Goal: Use online tool/utility: Utilize a website feature to perform a specific function

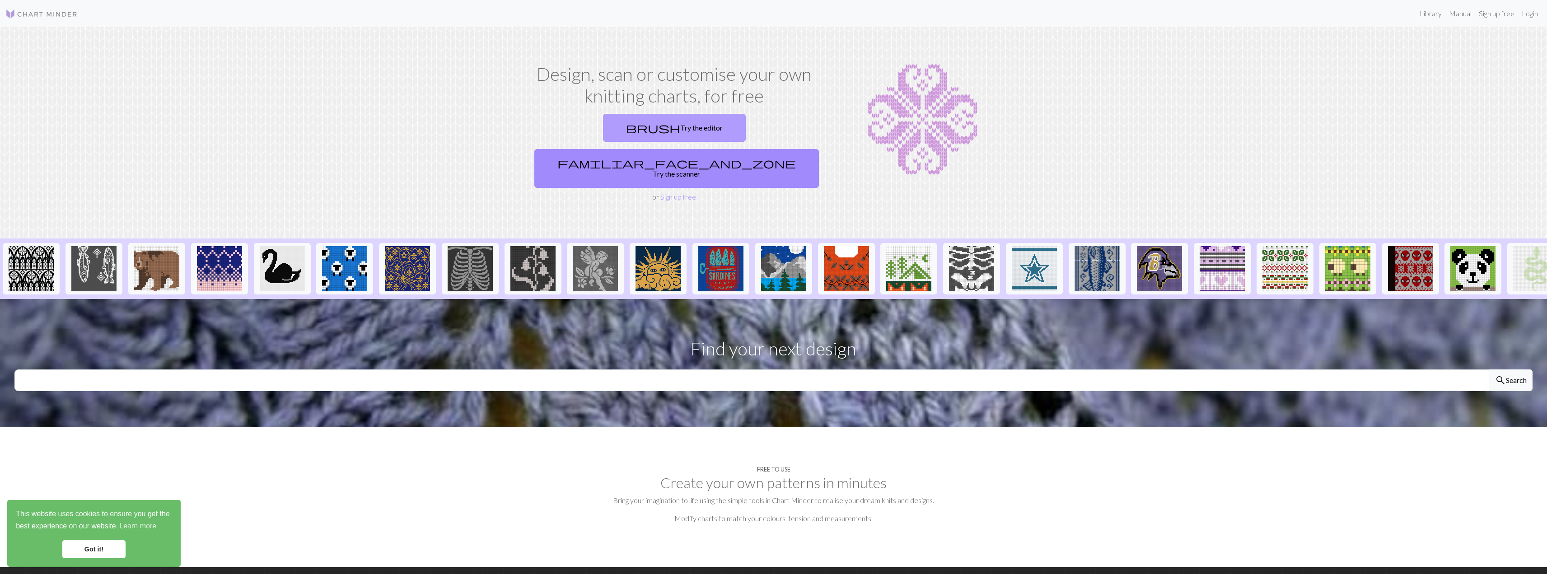
click at [615, 130] on link "brush Try the editor" at bounding box center [674, 128] width 143 height 28
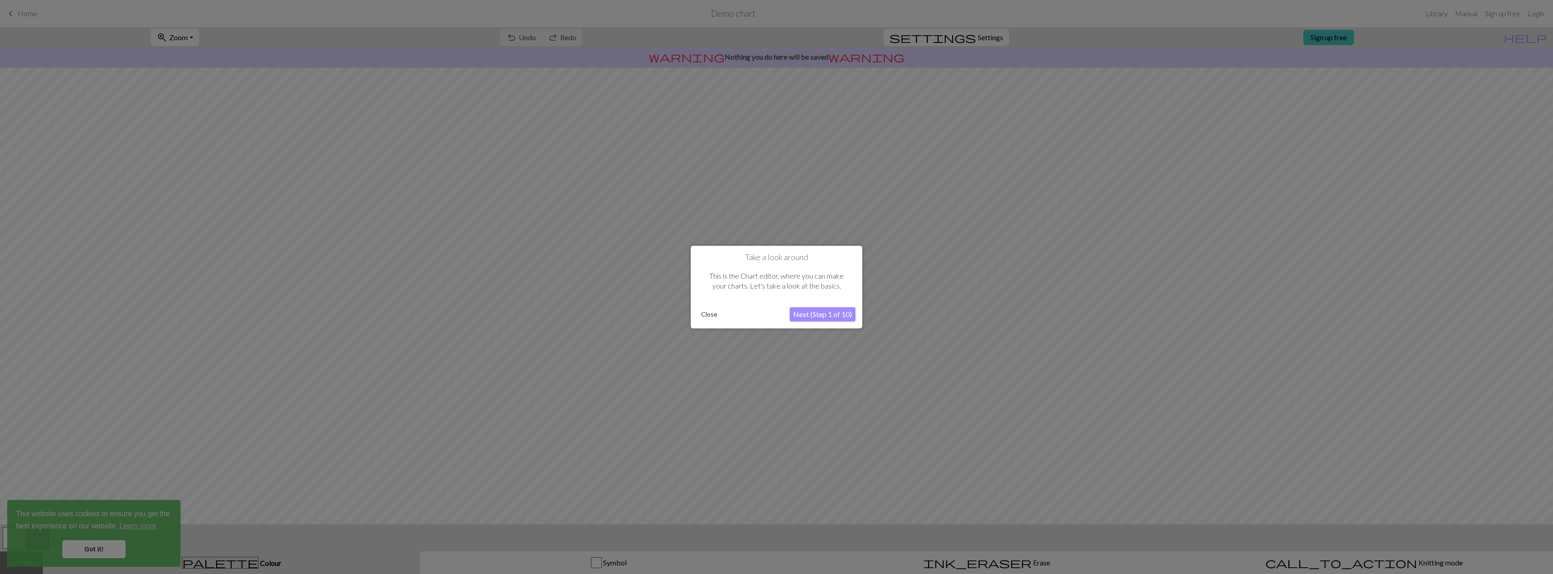
click at [707, 312] on button "Close" at bounding box center [709, 315] width 23 height 14
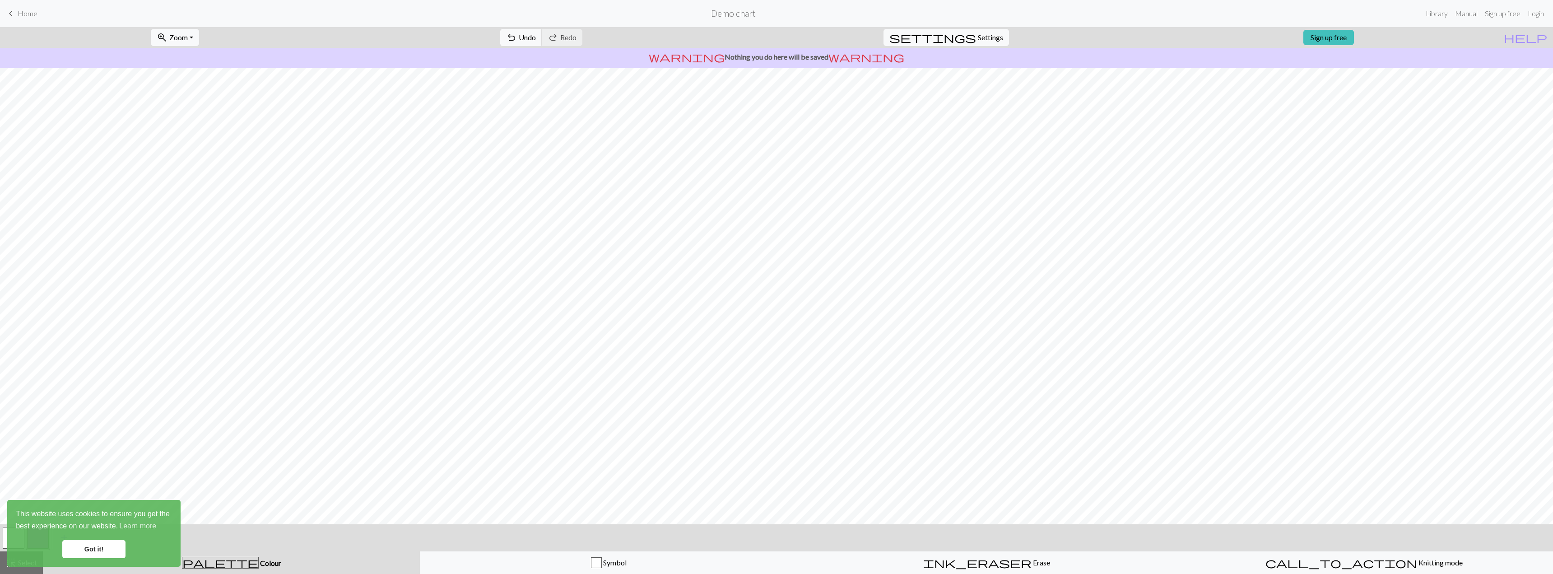
click at [102, 546] on link "Got it!" at bounding box center [93, 549] width 63 height 18
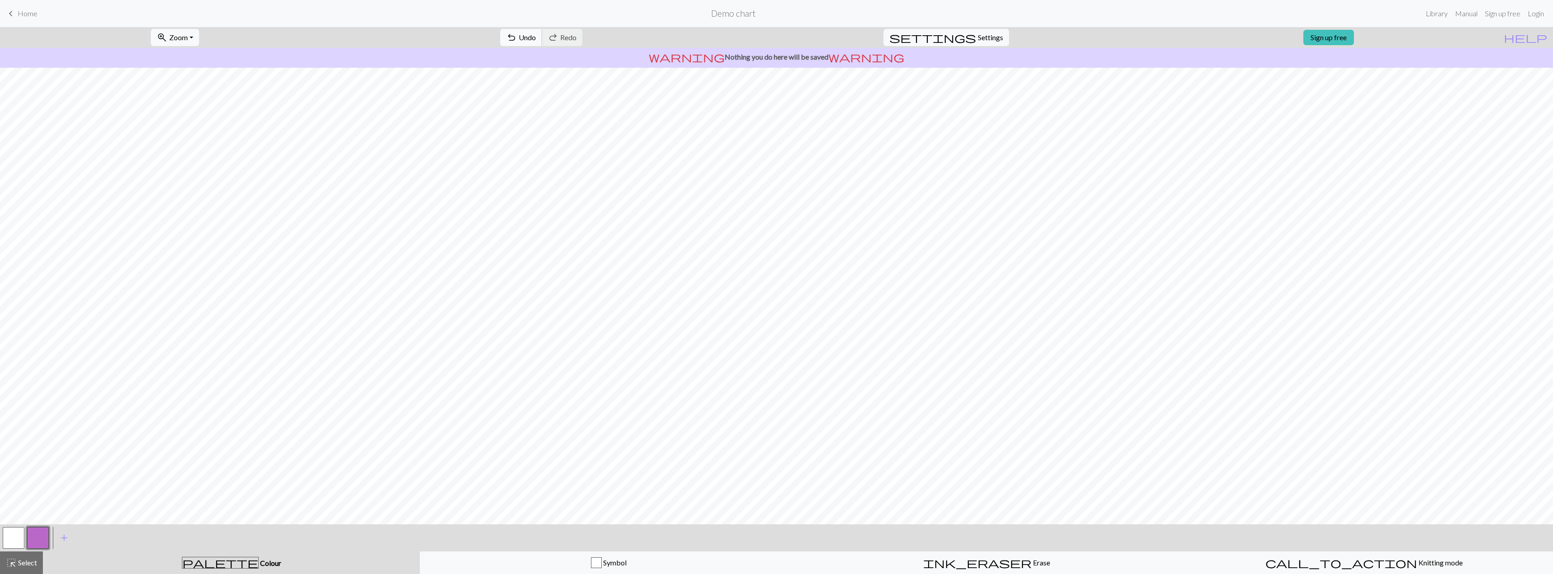
click at [542, 43] on button "undo Undo Undo" at bounding box center [521, 37] width 42 height 17
click at [517, 38] on span "undo" at bounding box center [511, 37] width 11 height 13
click at [965, 35] on span "settings" at bounding box center [933, 37] width 87 height 13
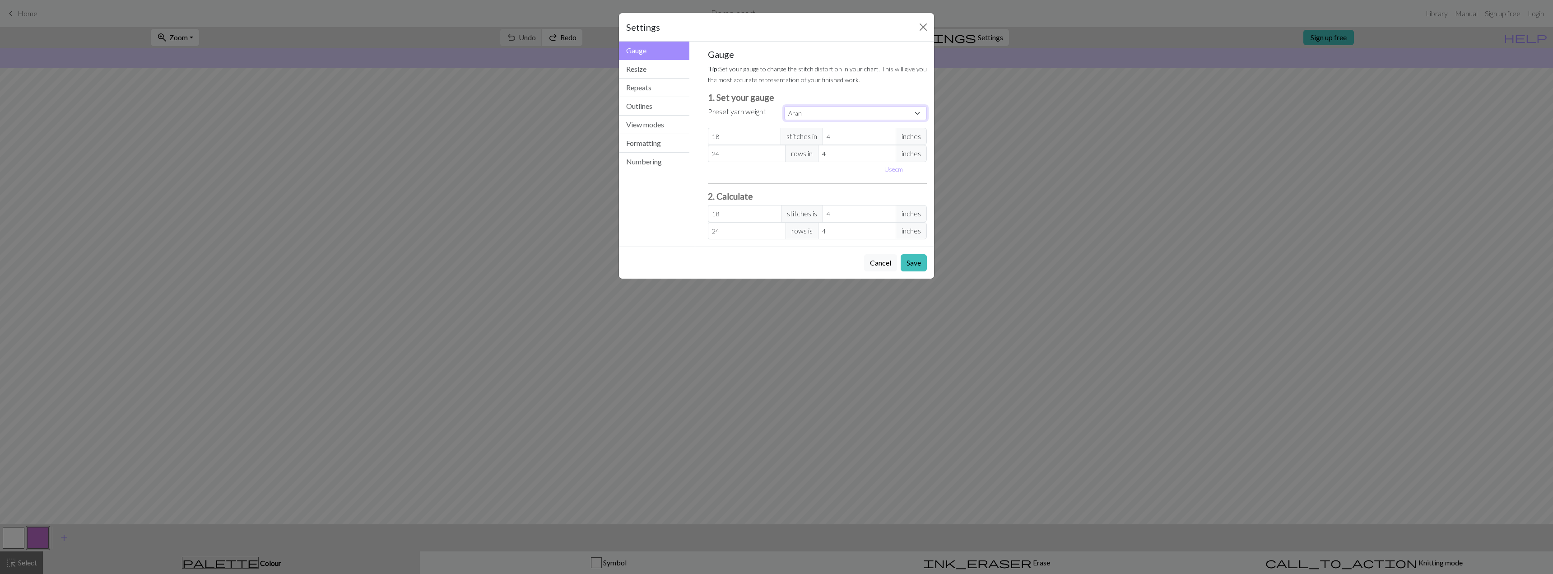
click at [821, 112] on select "Custom Square Lace Light Fingering Fingering Sport Double knit Worsted Aran Bul…" at bounding box center [855, 113] width 143 height 14
select select "dk"
click at [784, 106] on select "Custom Square Lace Light Fingering Fingering Sport Double knit Worsted Aran Bul…" at bounding box center [855, 113] width 143 height 14
type input "22"
type input "30"
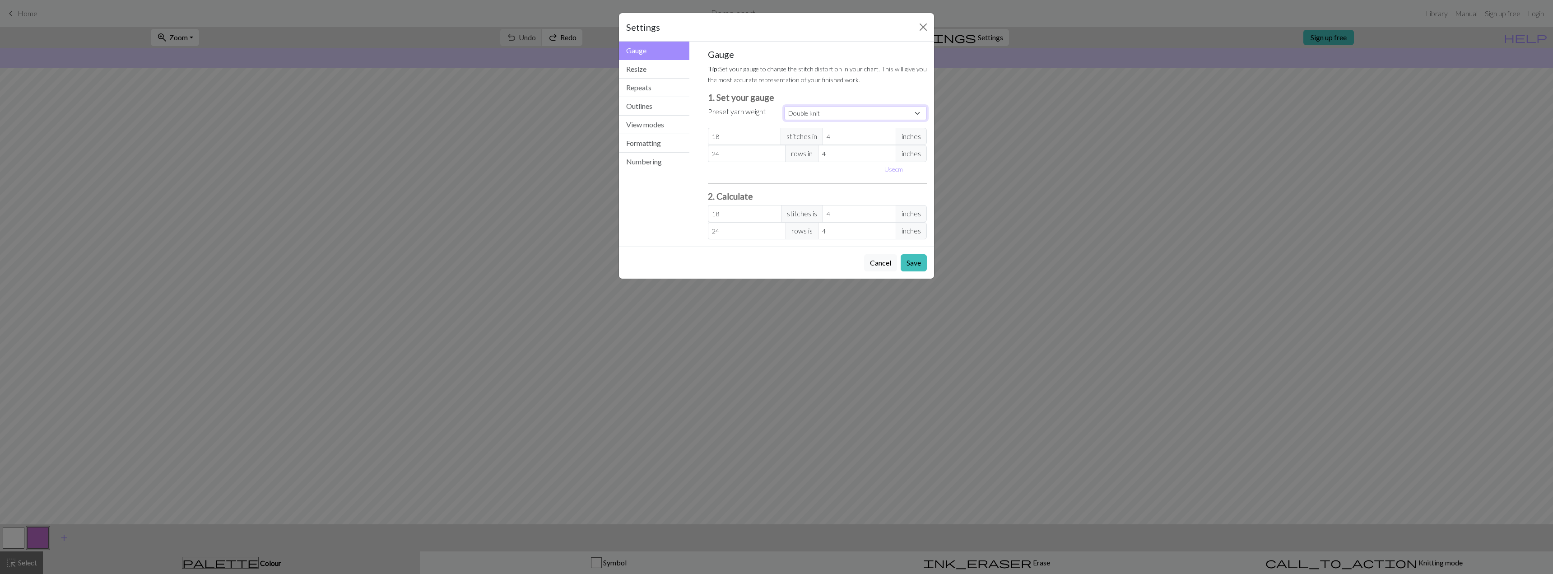
type input "22"
type input "30"
select select "custom"
type input "21"
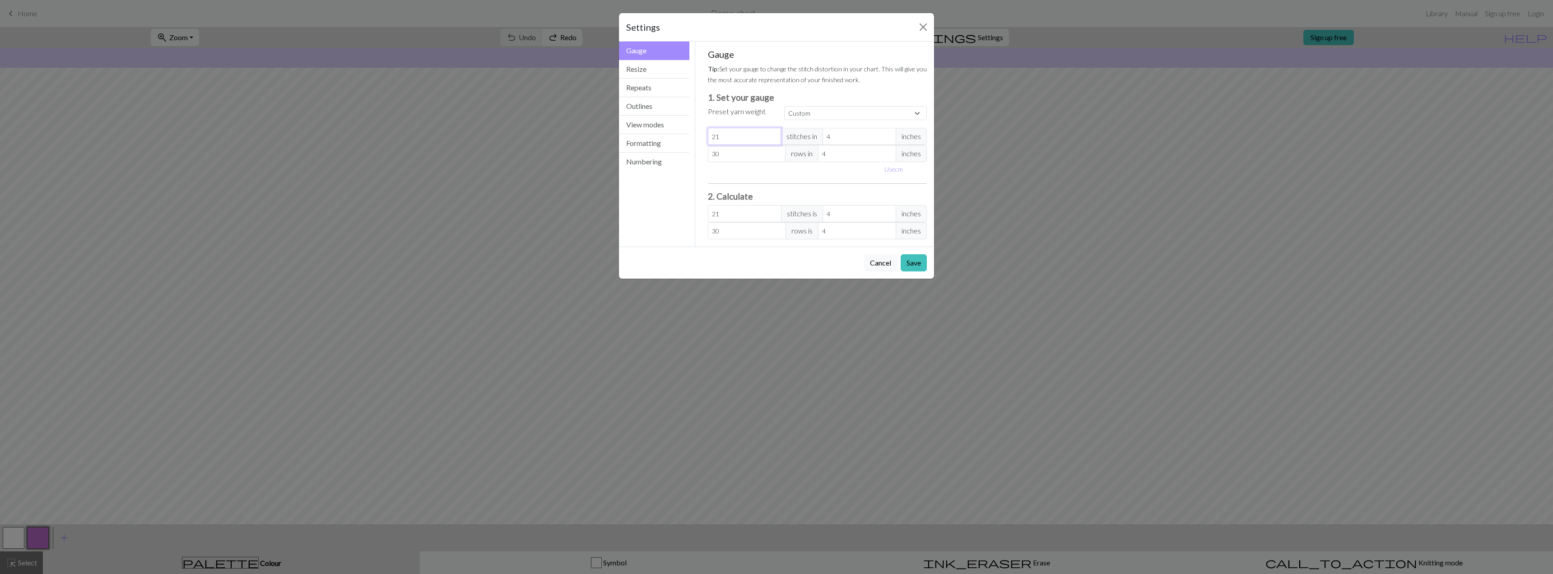
type input "21"
click at [775, 139] on input "21" at bounding box center [745, 136] width 74 height 17
click at [918, 261] on button "Save" at bounding box center [914, 262] width 26 height 17
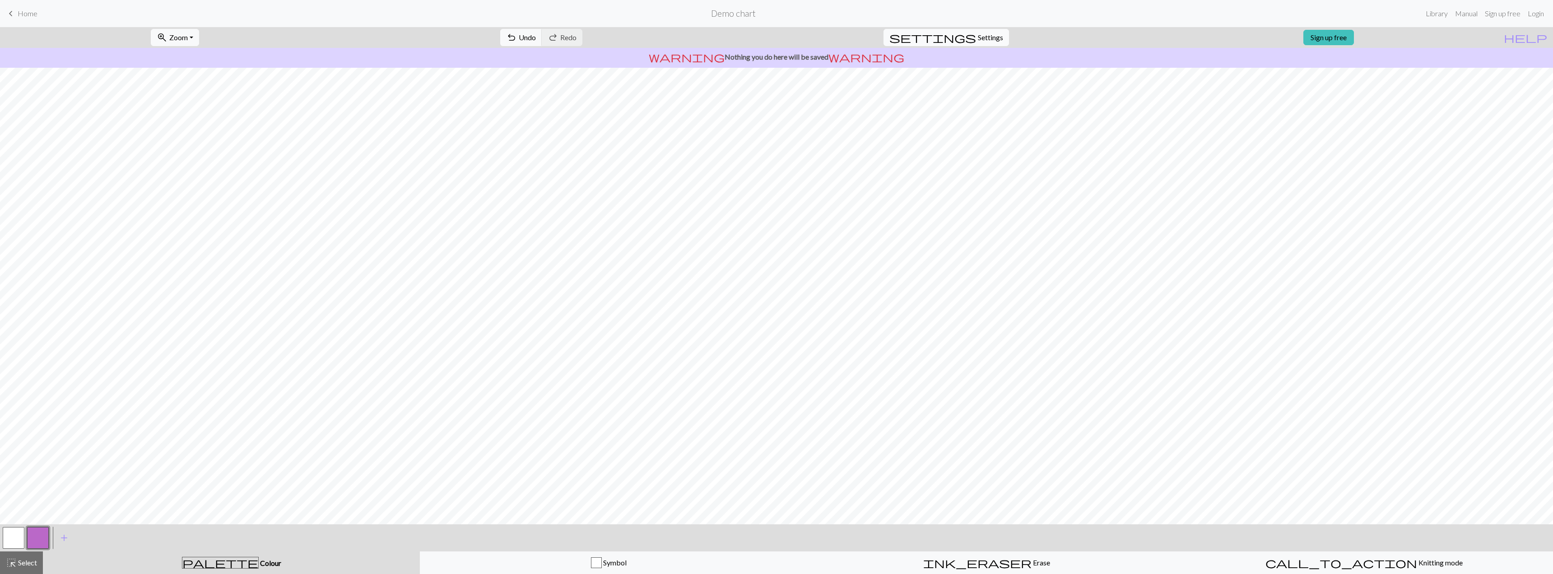
click at [983, 34] on span "Settings" at bounding box center [990, 37] width 25 height 11
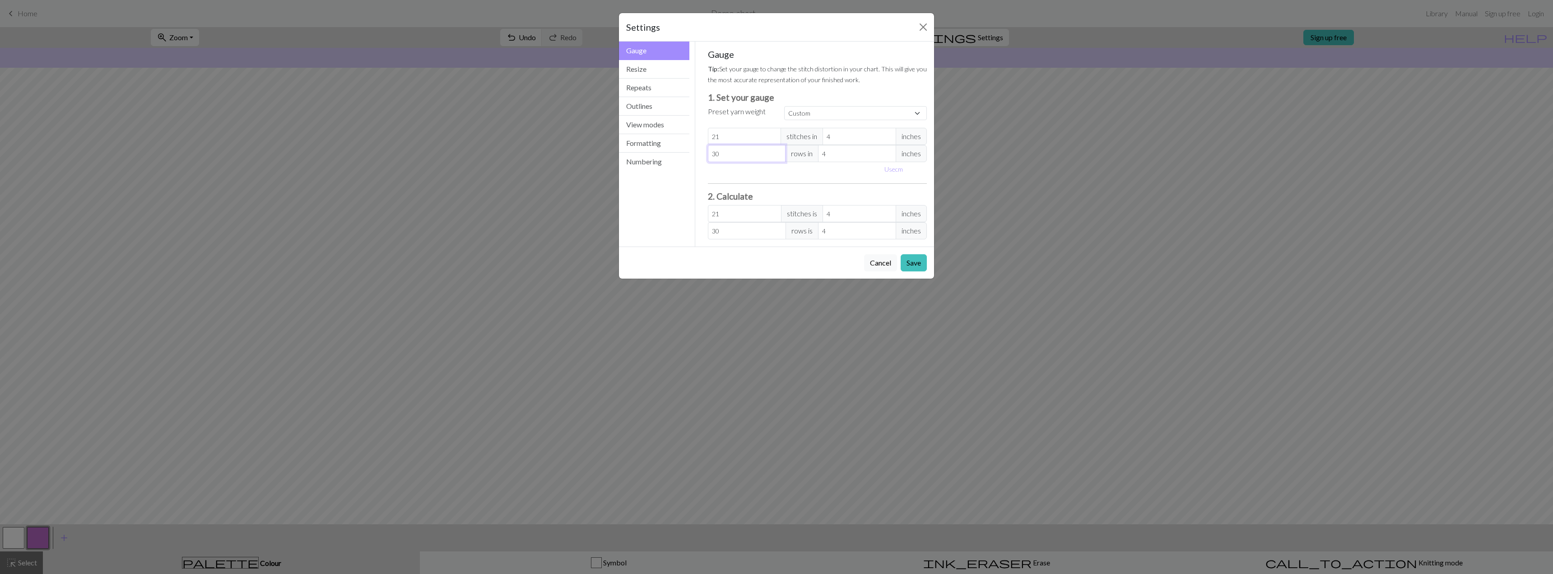
type input "29"
click at [777, 157] on input "29" at bounding box center [747, 153] width 78 height 17
type input "28"
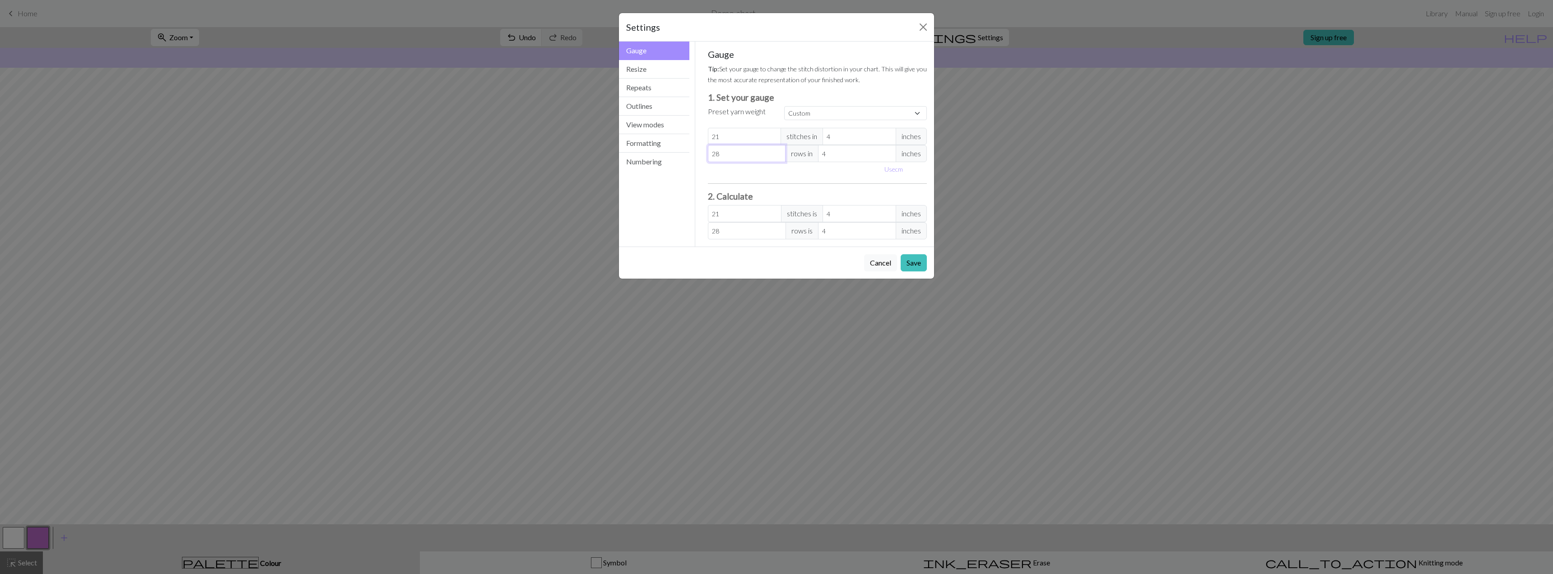
type input "28"
click at [777, 157] on input "28" at bounding box center [747, 153] width 78 height 17
click at [808, 119] on select "Custom Square Lace Light Fingering Fingering Sport Double knit Worsted Aran Bul…" at bounding box center [855, 113] width 143 height 14
click at [809, 116] on select "Custom Square Lace Light Fingering Fingering Sport Double knit Worsted Aran Bul…" at bounding box center [855, 113] width 143 height 14
click at [915, 263] on button "Save" at bounding box center [914, 262] width 26 height 17
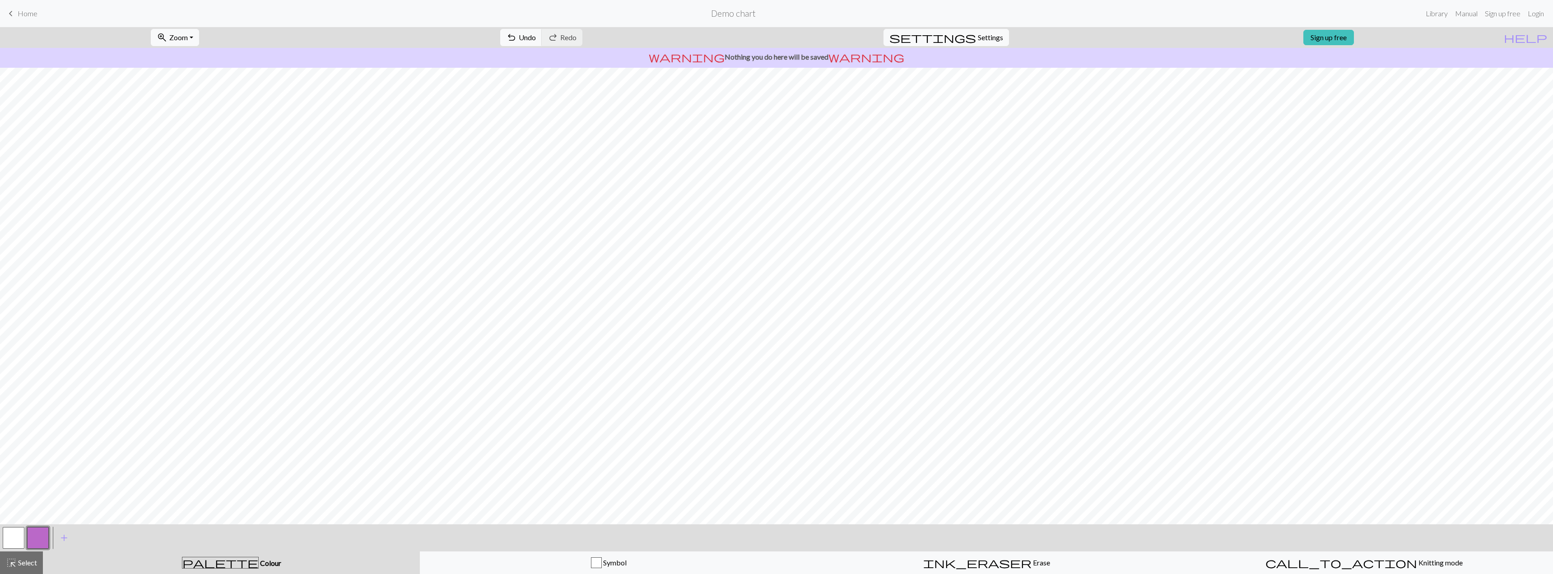
click at [11, 541] on button "button" at bounding box center [14, 538] width 22 height 22
click at [15, 541] on button "button" at bounding box center [14, 538] width 22 height 22
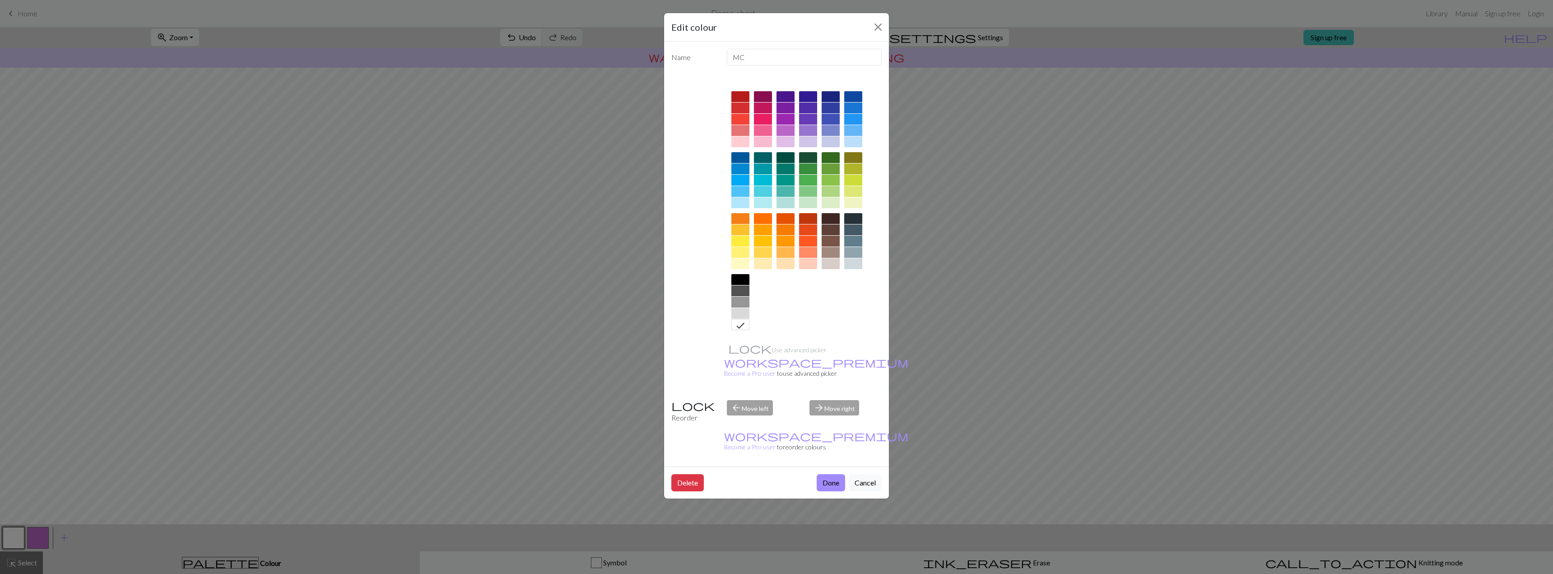
click at [1130, 224] on div "Edit colour Name MC Use advanced picker workspace_premium Become a Pro user to …" at bounding box center [776, 287] width 1553 height 574
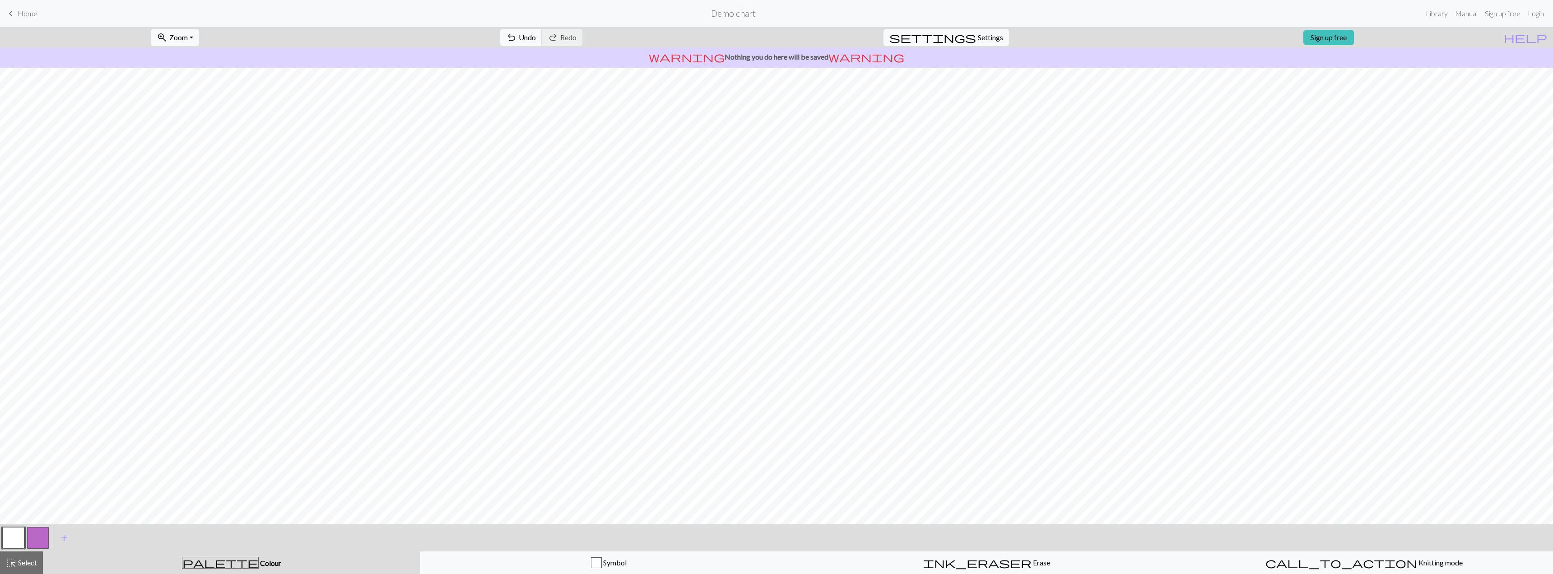
click at [24, 541] on div at bounding box center [13, 538] width 24 height 24
click at [44, 535] on button "button" at bounding box center [38, 538] width 22 height 22
click at [17, 538] on button "button" at bounding box center [14, 538] width 22 height 22
click at [12, 557] on span "highlight_alt" at bounding box center [11, 562] width 11 height 13
click at [17, 533] on button "button" at bounding box center [14, 538] width 22 height 22
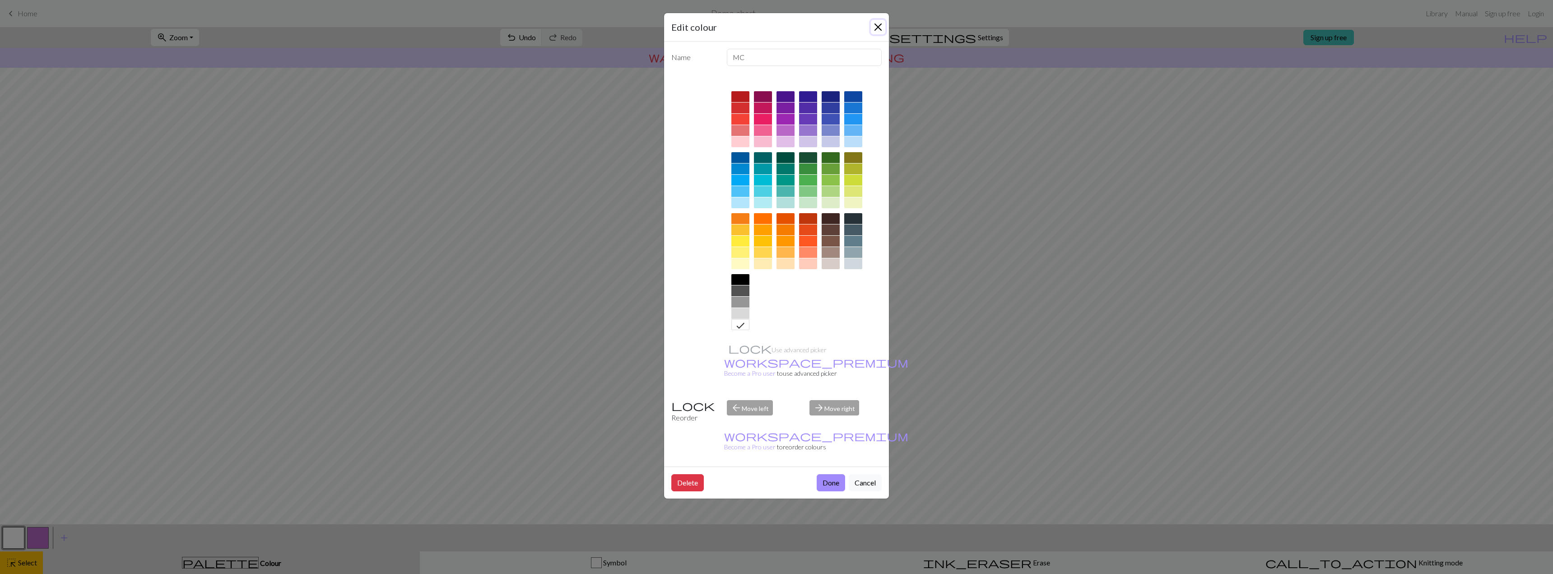
click at [878, 22] on button "Close" at bounding box center [878, 27] width 14 height 14
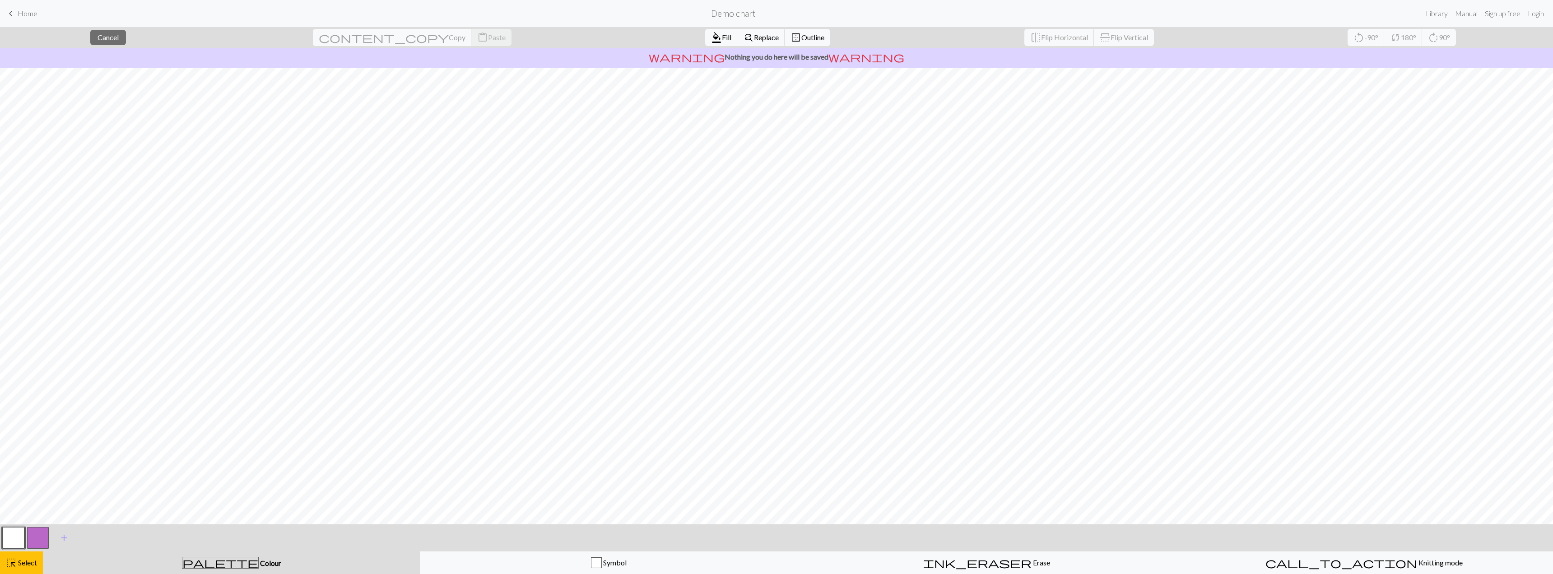
click at [11, 531] on button "button" at bounding box center [14, 538] width 22 height 22
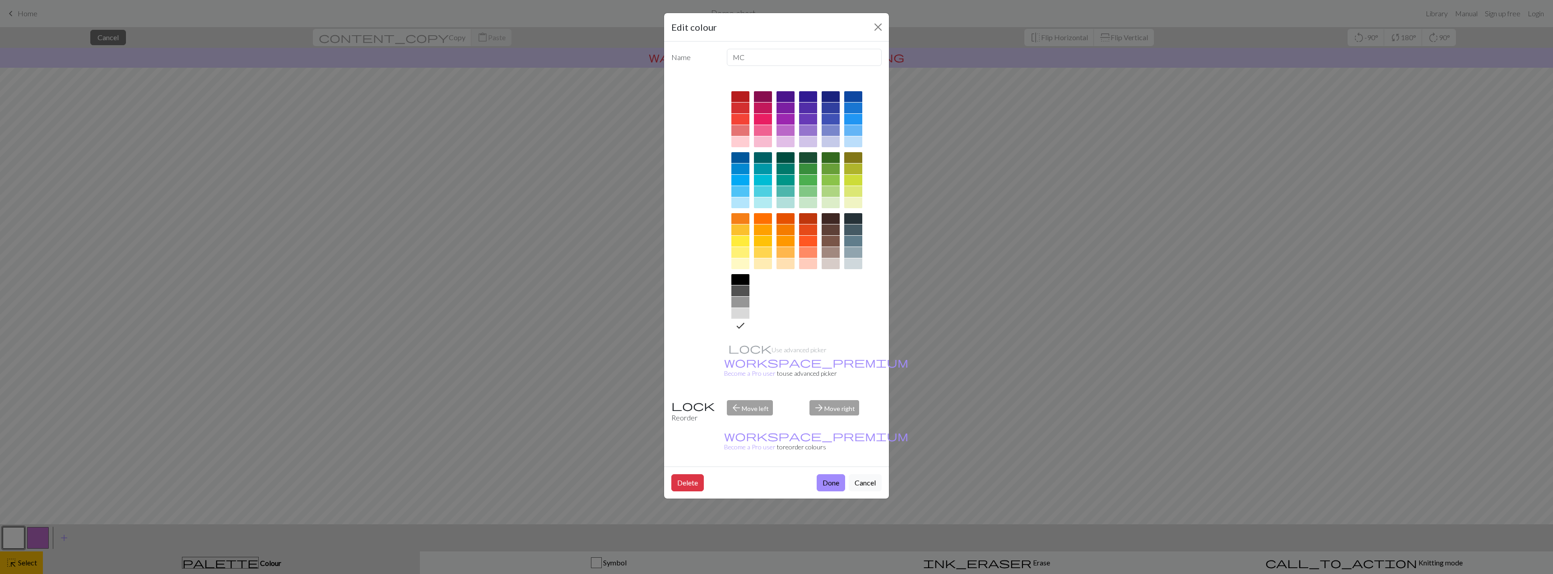
click at [737, 327] on icon at bounding box center [740, 326] width 8 height 6
click at [822, 474] on button "Done" at bounding box center [831, 482] width 28 height 17
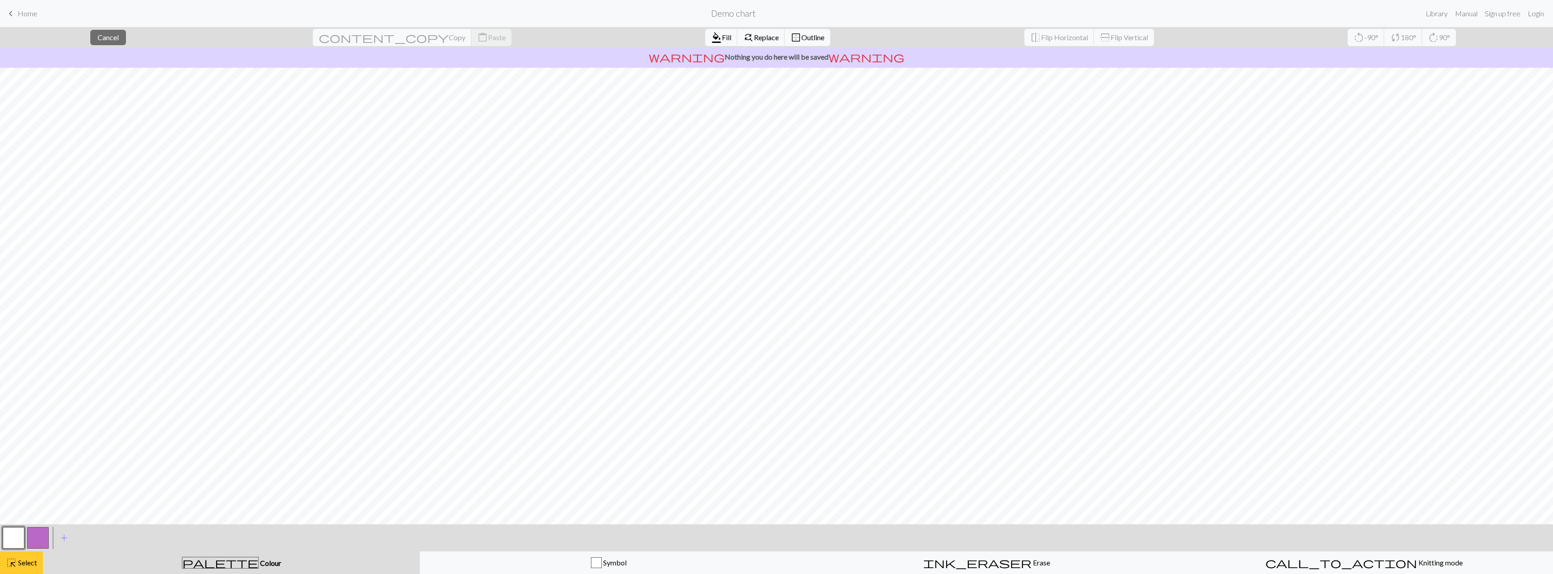
click at [33, 564] on span "Select" at bounding box center [27, 562] width 20 height 9
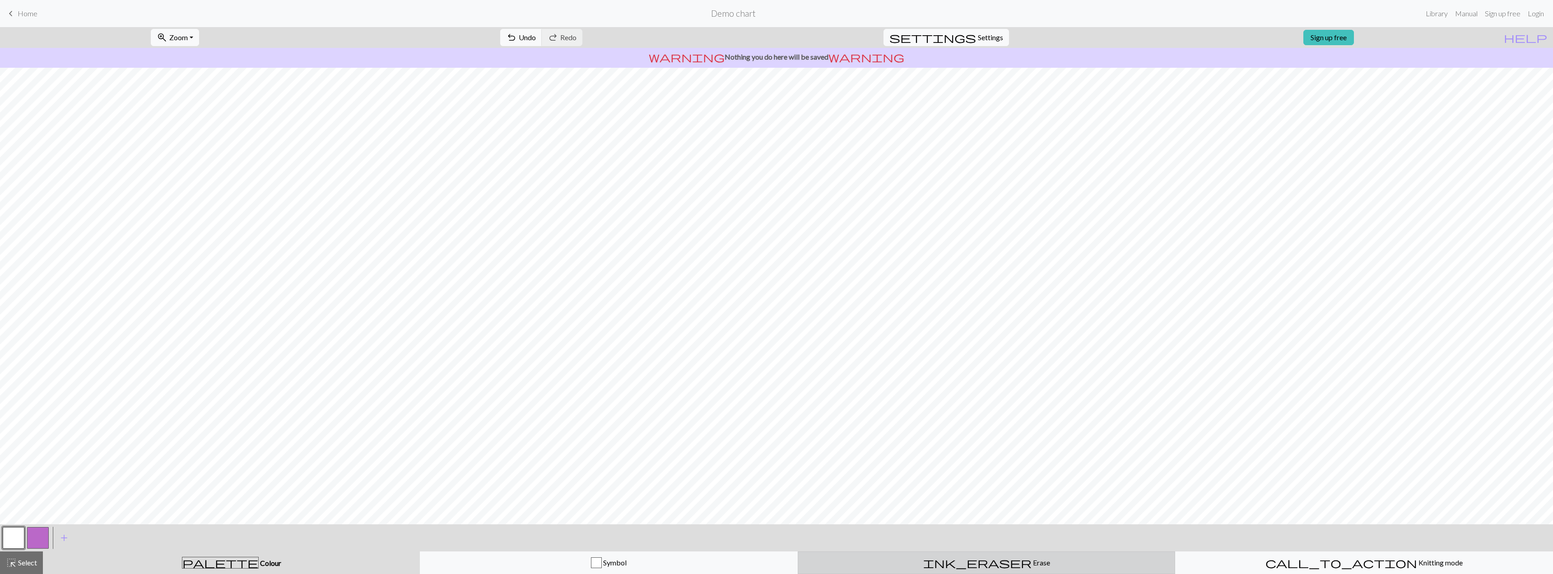
click at [1032, 563] on span "Erase" at bounding box center [1041, 562] width 19 height 9
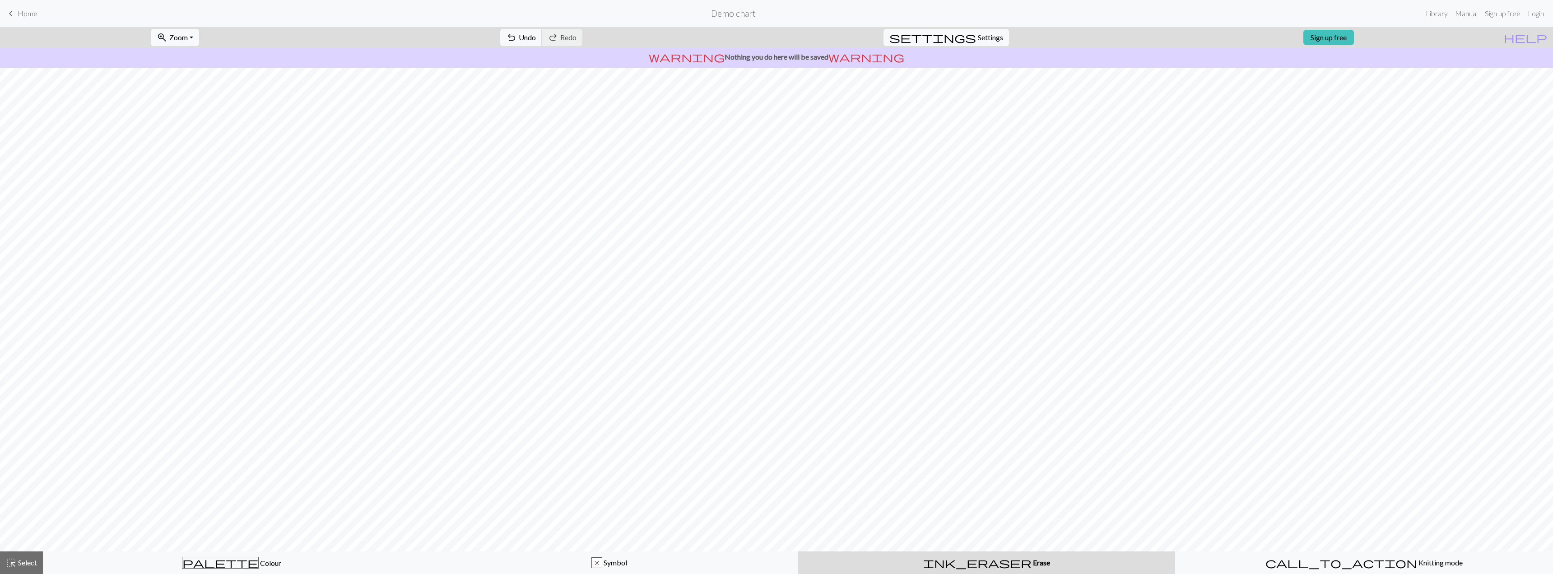
click at [10, 15] on span "keyboard_arrow_left" at bounding box center [10, 13] width 11 height 13
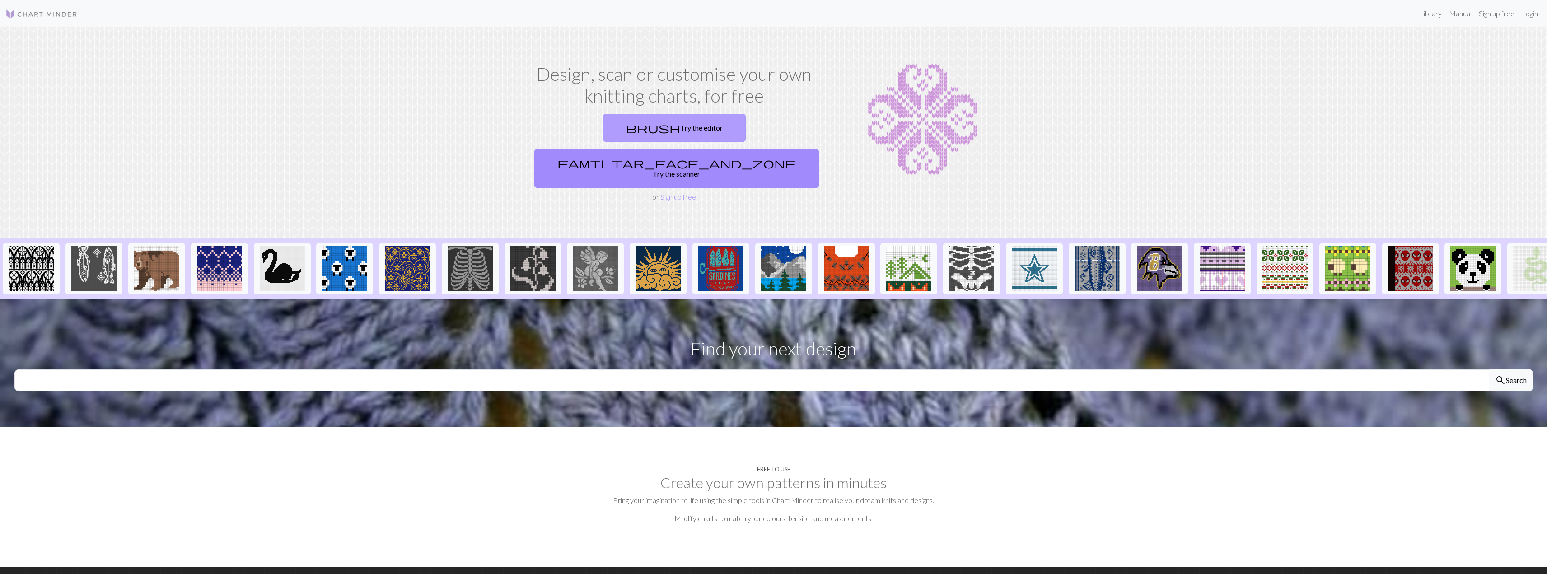
click at [629, 128] on link "brush Try the editor" at bounding box center [674, 128] width 143 height 28
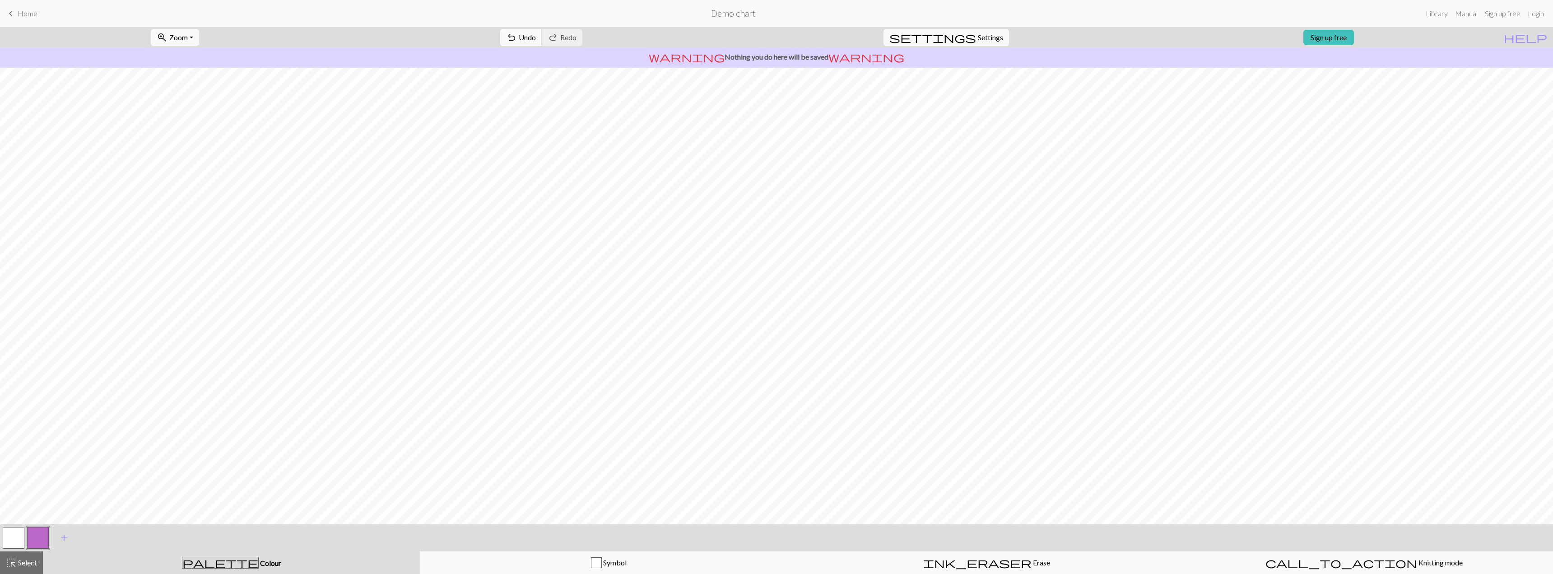
click at [536, 37] on span "Undo" at bounding box center [527, 37] width 17 height 9
click at [961, 38] on span "settings" at bounding box center [933, 37] width 87 height 13
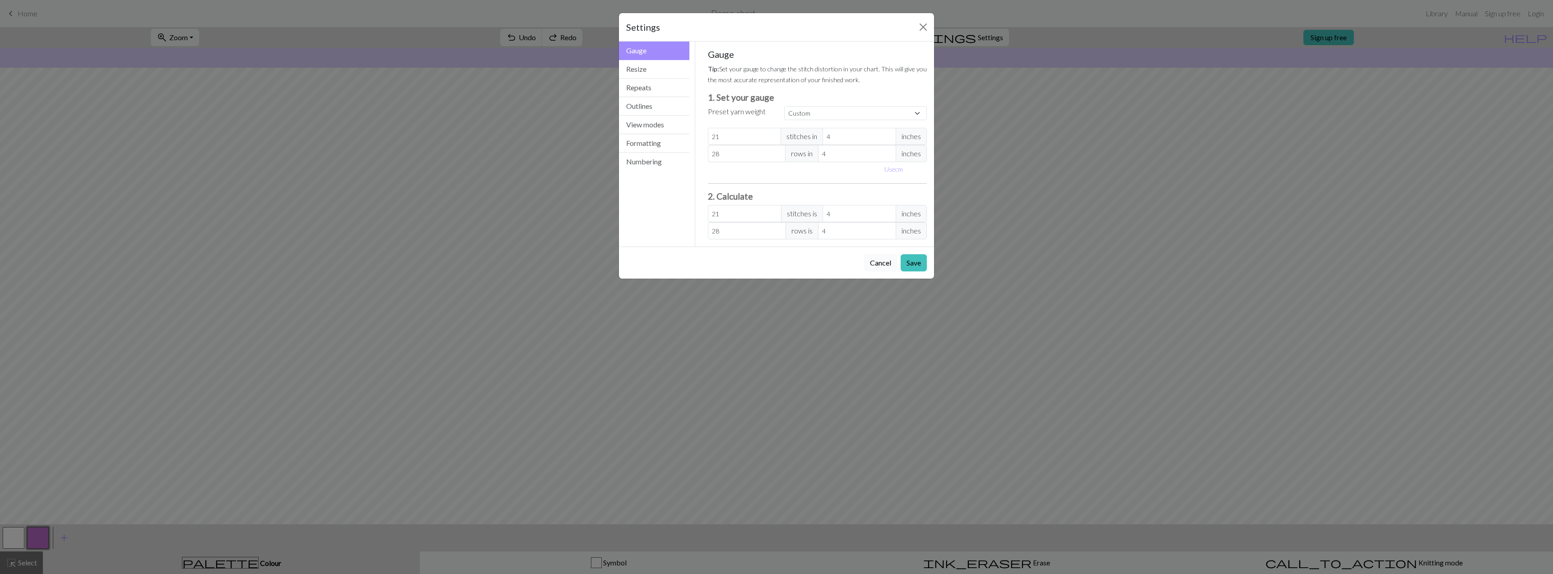
click at [875, 262] on button "Cancel" at bounding box center [880, 262] width 33 height 17
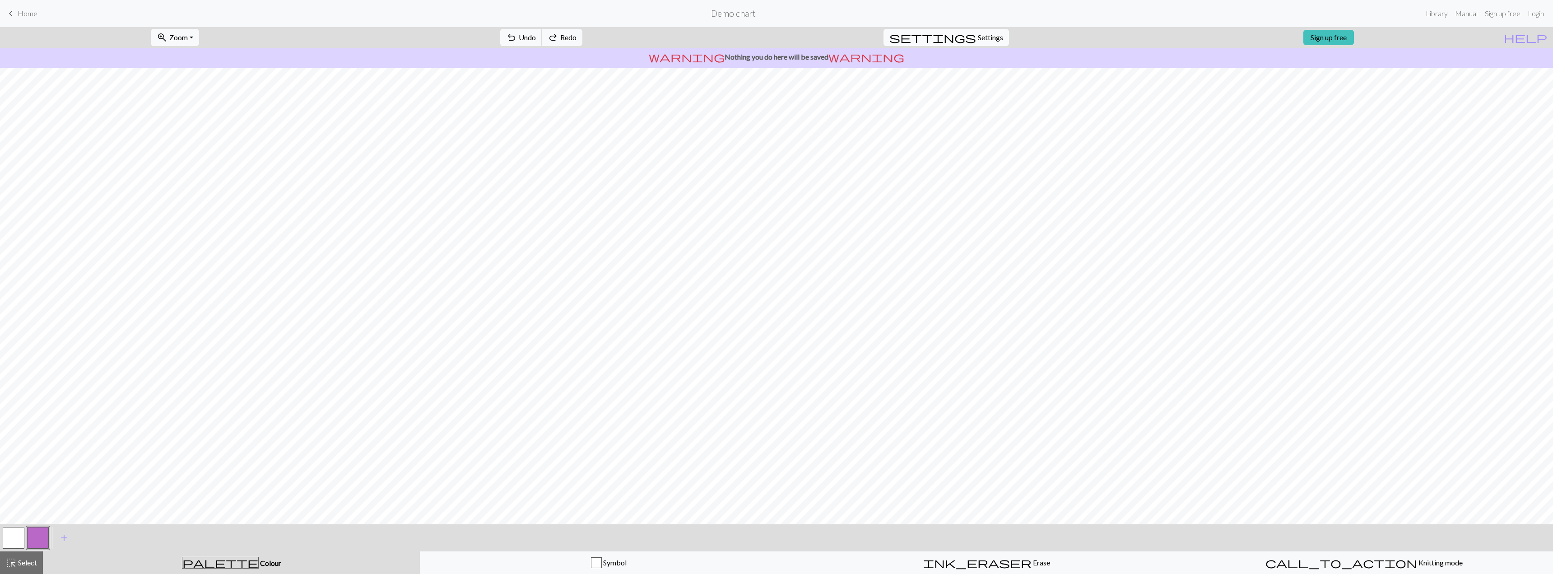
click at [967, 34] on span "settings" at bounding box center [933, 37] width 87 height 13
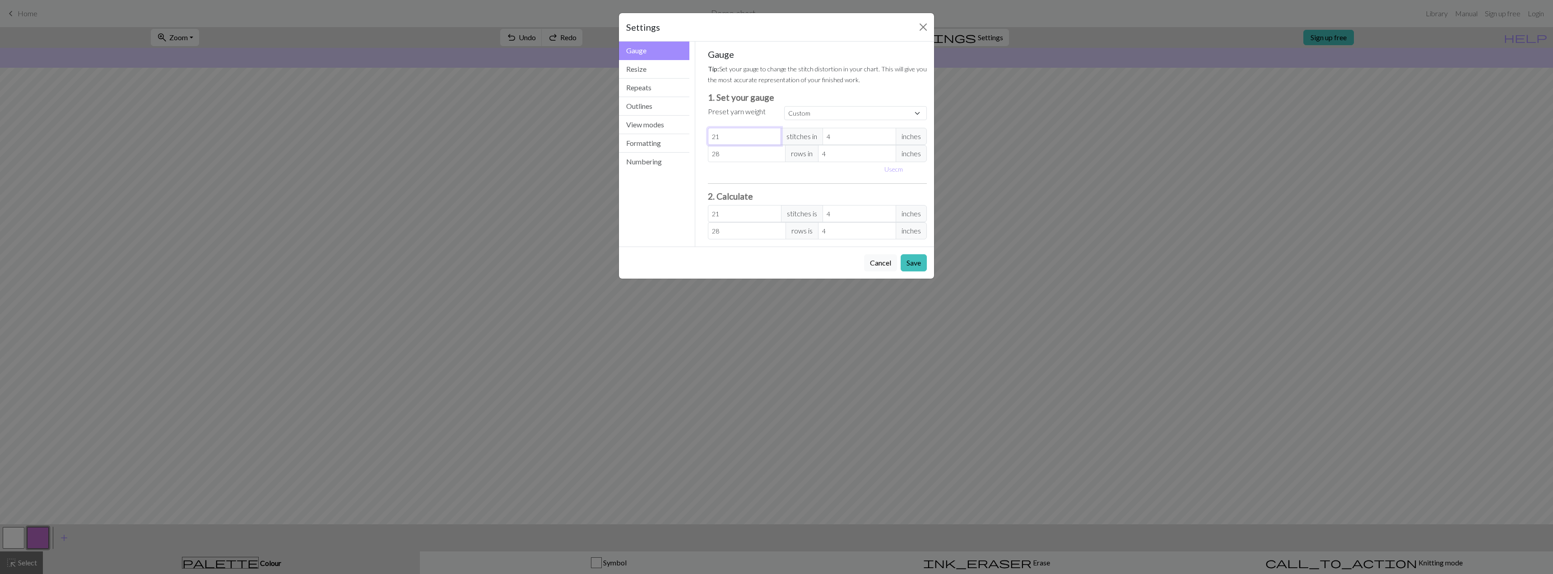
drag, startPoint x: 731, startPoint y: 139, endPoint x: 694, endPoint y: 140, distance: 36.1
click at [694, 140] on div "Gauge Gauge Resize Repeats Outlines View modes Formatting Numbering Gauge Resiz…" at bounding box center [777, 144] width 326 height 205
type input "8"
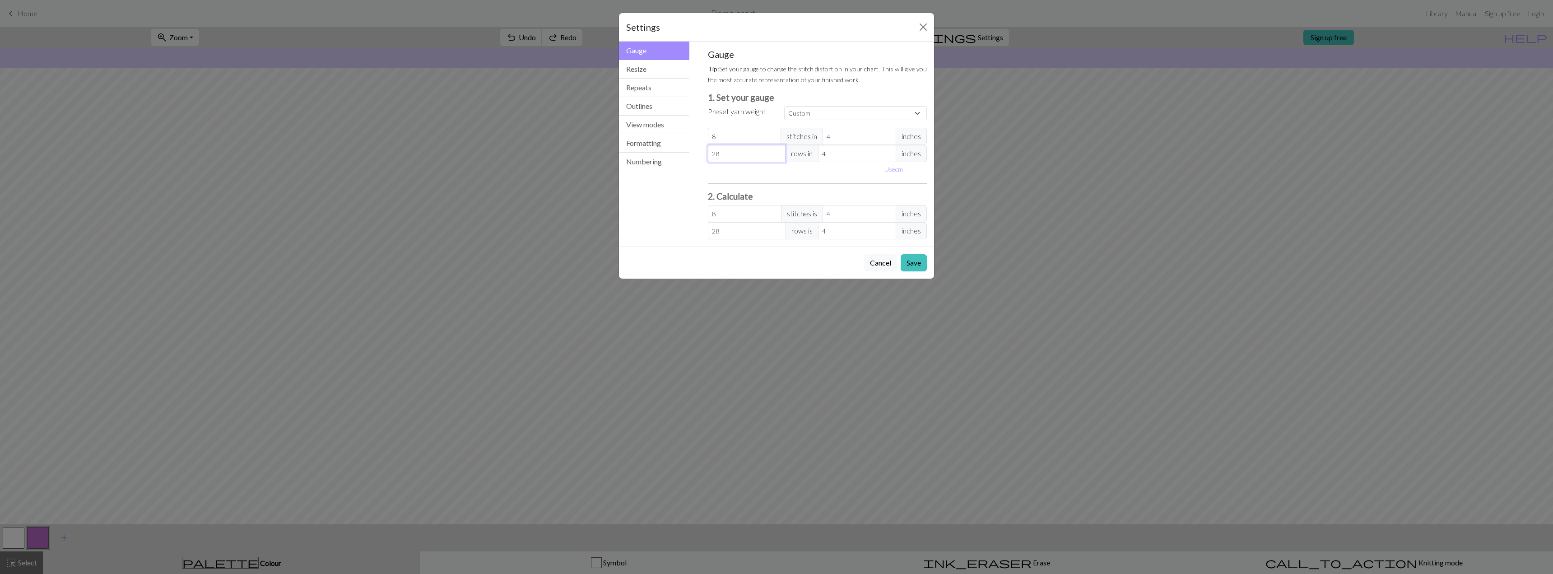
click at [727, 154] on input "28" at bounding box center [747, 153] width 78 height 17
type input "2"
type input "22"
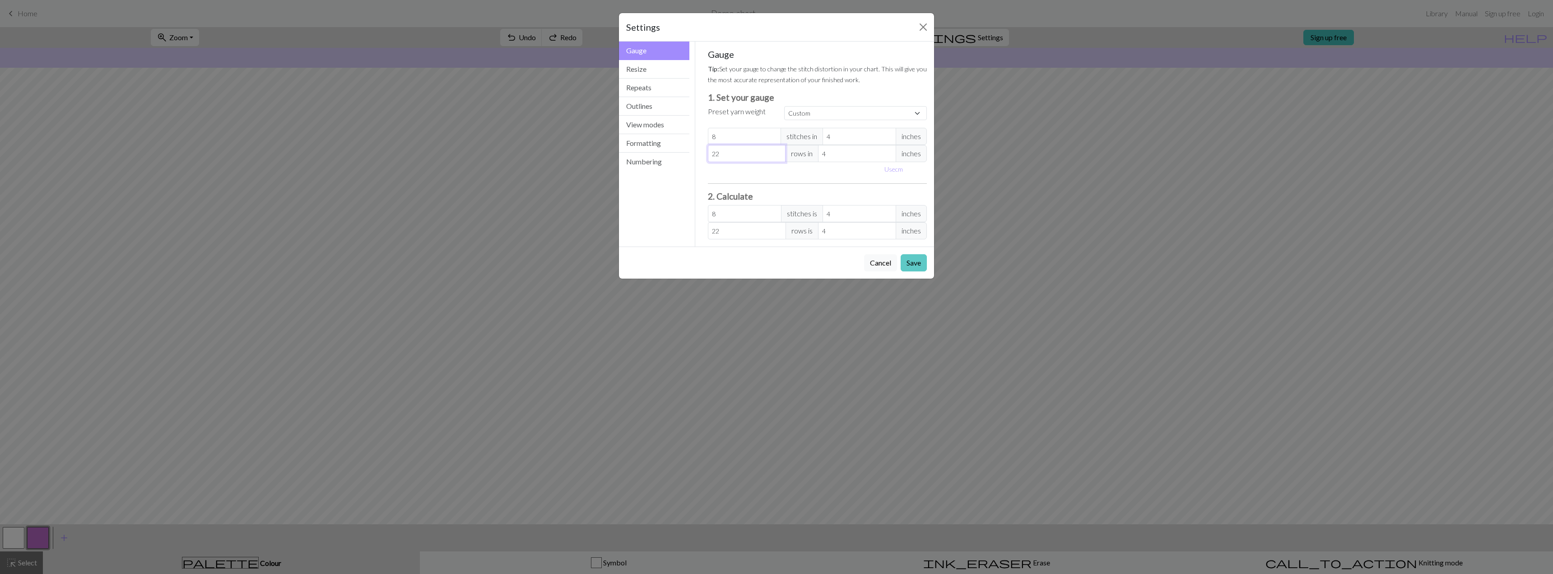
type input "22"
click at [918, 265] on button "Save" at bounding box center [914, 262] width 26 height 17
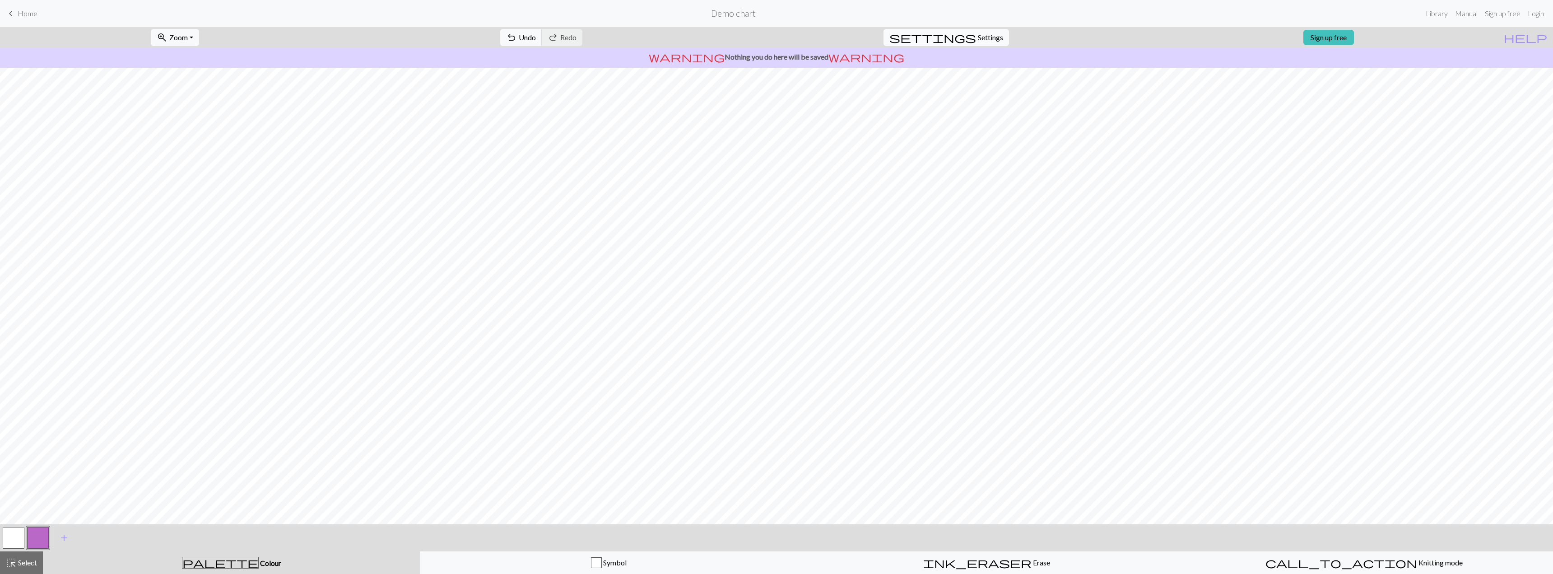
click at [983, 41] on span "Settings" at bounding box center [990, 37] width 25 height 11
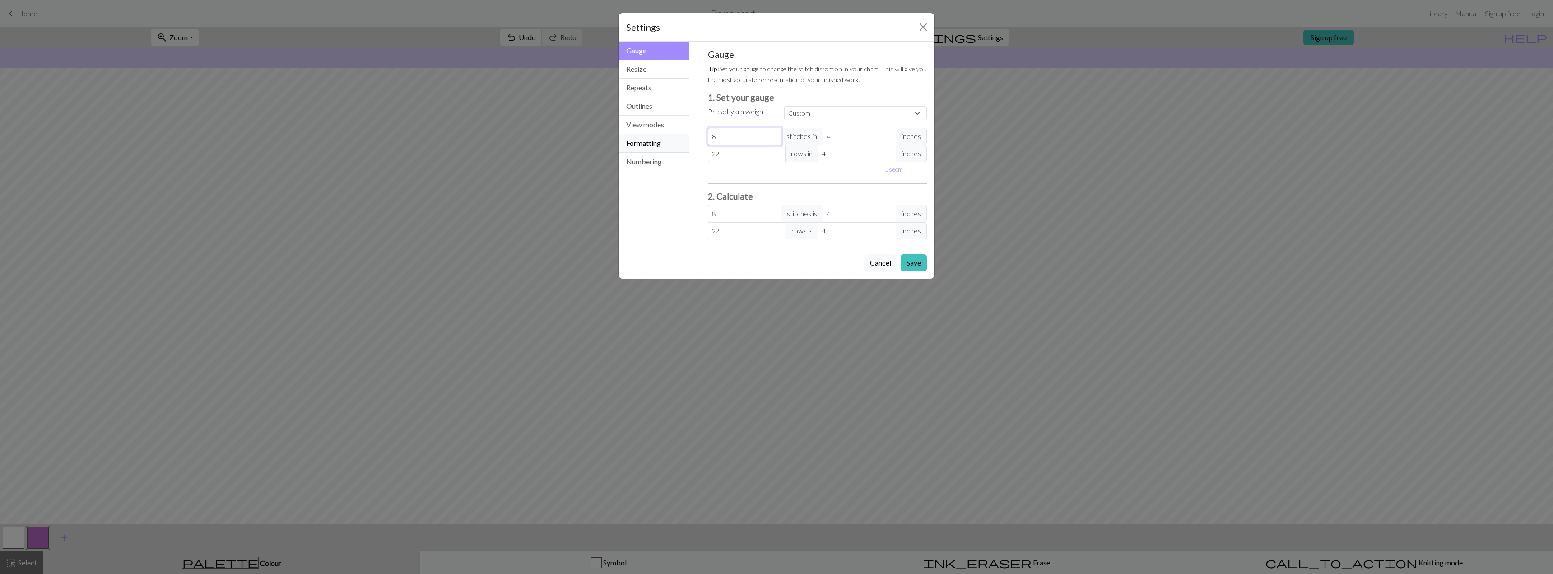
drag, startPoint x: 726, startPoint y: 133, endPoint x: 680, endPoint y: 137, distance: 45.8
click at [680, 137] on div "Gauge Gauge Resize Repeats Outlines View modes Formatting Numbering Gauge Resiz…" at bounding box center [777, 144] width 326 height 205
type input "2"
type input "22"
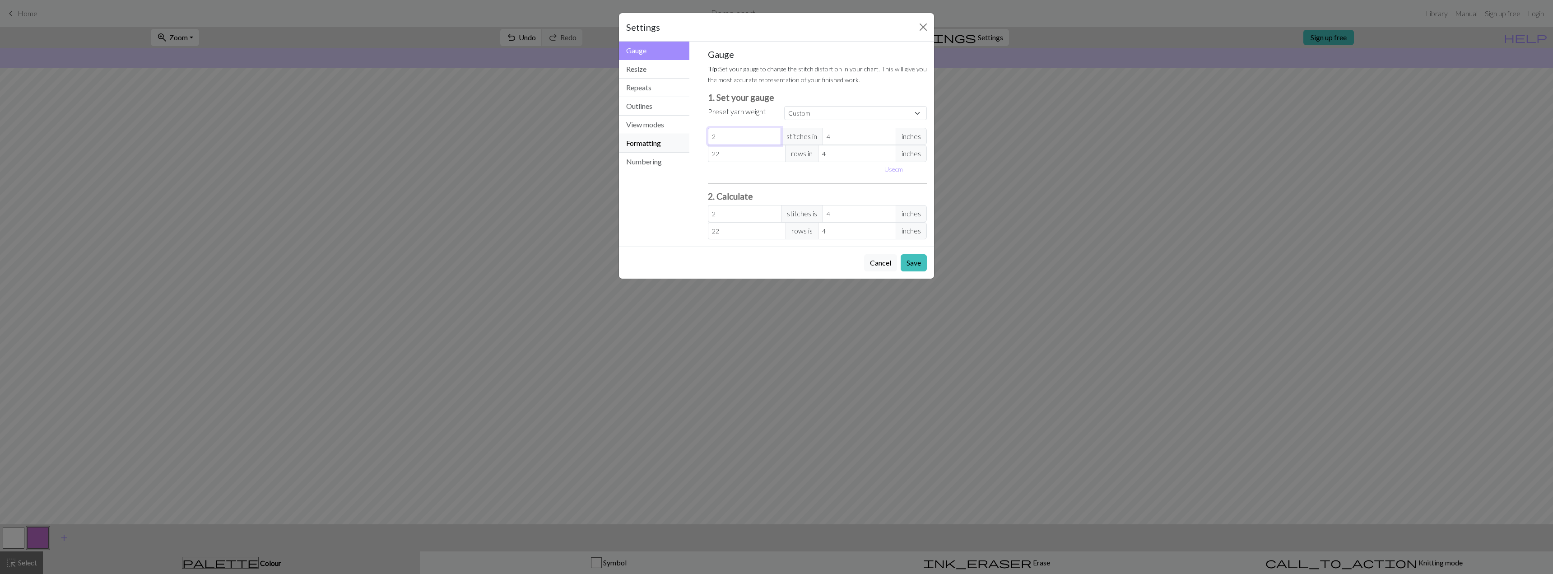
type input "22"
drag, startPoint x: 720, startPoint y: 152, endPoint x: 690, endPoint y: 154, distance: 29.9
click at [690, 154] on div "Gauge Gauge Resize Repeats Outlines View modes Formatting Numbering Gauge Resiz…" at bounding box center [777, 144] width 326 height 205
type input "8"
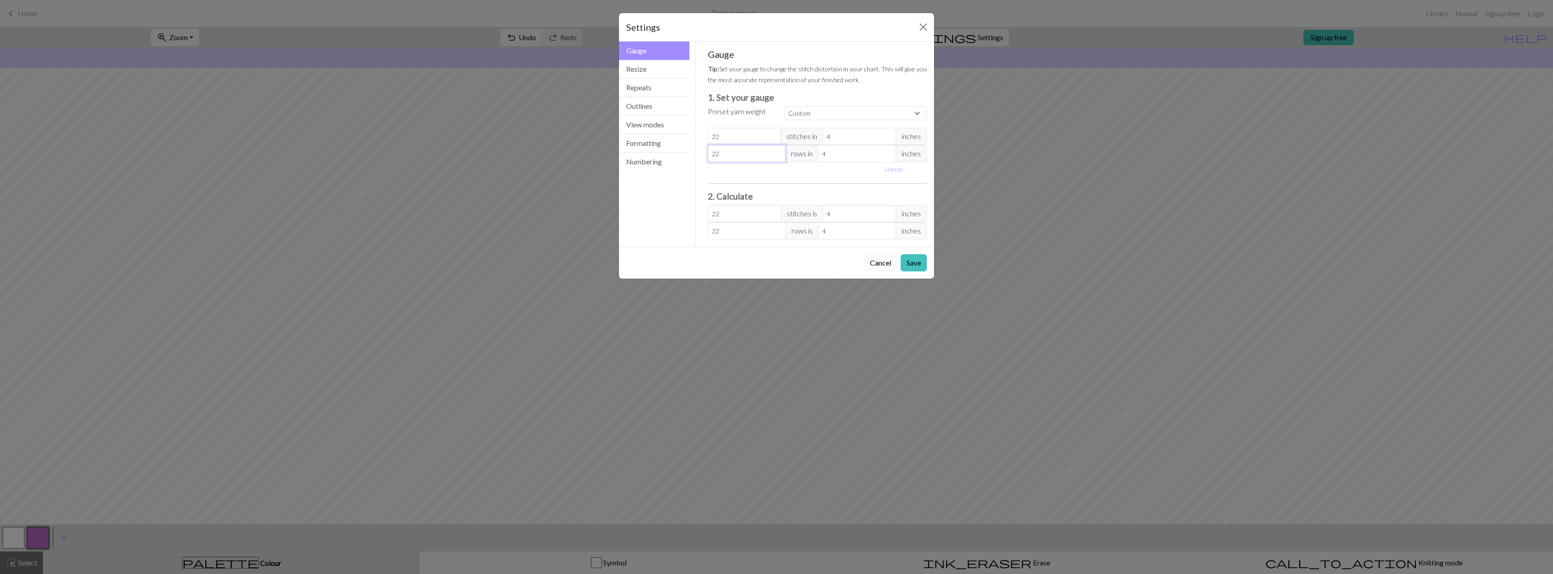
type input "8"
click at [767, 182] on div "Gauge Tip: Set your gauge to change the stitch distortion in your chart. This w…" at bounding box center [817, 144] width 219 height 191
click at [917, 260] on button "Save" at bounding box center [914, 262] width 26 height 17
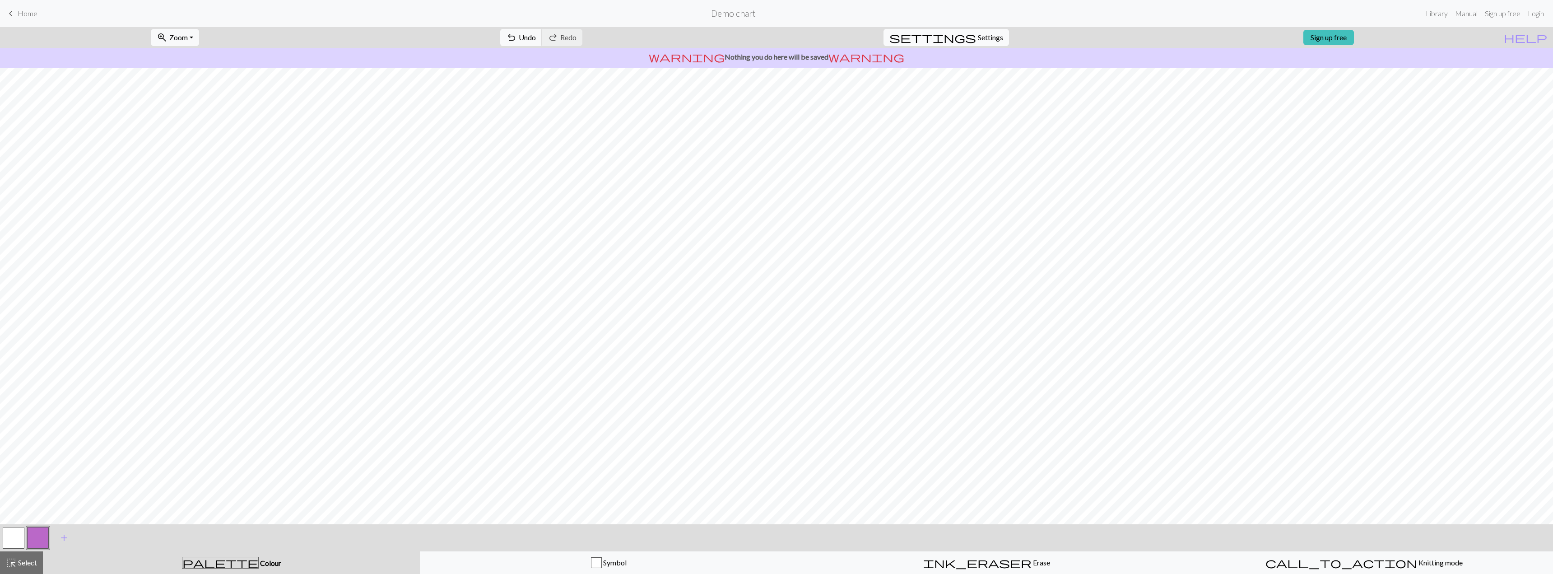
click at [959, 38] on span "settings" at bounding box center [933, 37] width 87 height 13
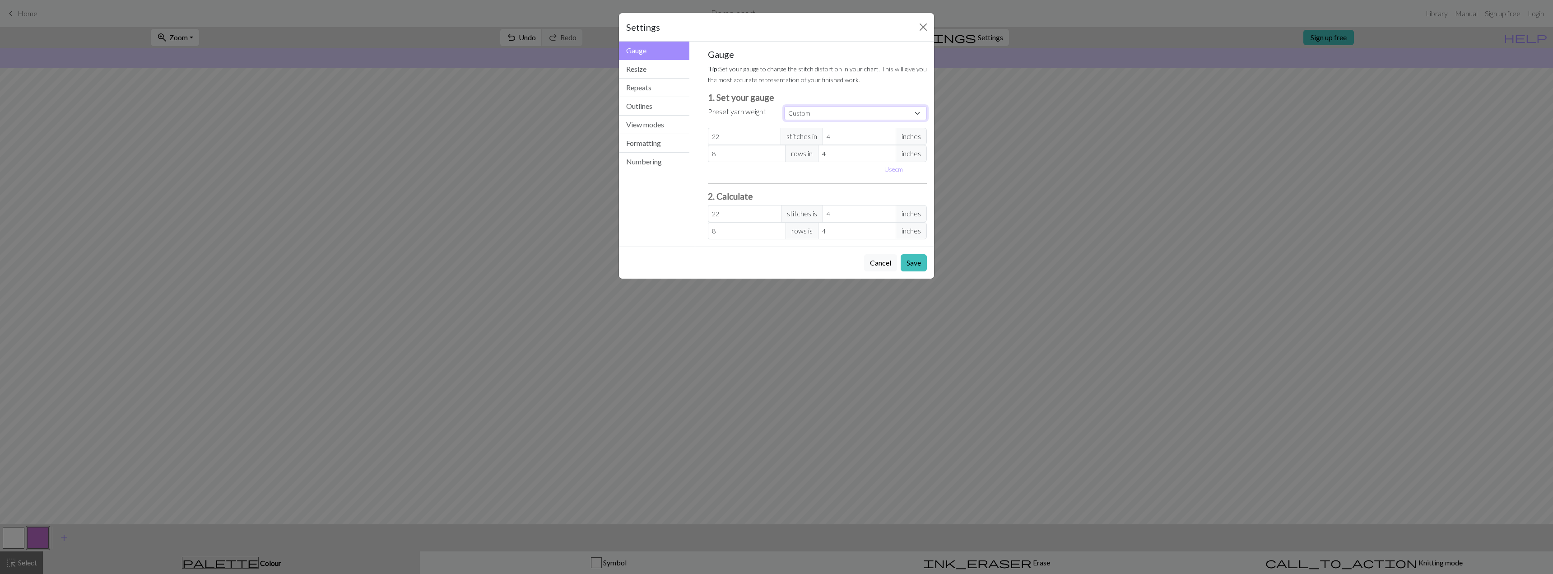
click at [869, 117] on select "Custom Square Lace Light Fingering Fingering Sport Double knit Worsted Aran Bul…" at bounding box center [855, 113] width 143 height 14
select select "dk"
click at [784, 106] on select "Custom Square Lace Light Fingering Fingering Sport Double knit Worsted Aran Bul…" at bounding box center [855, 113] width 143 height 14
type input "30"
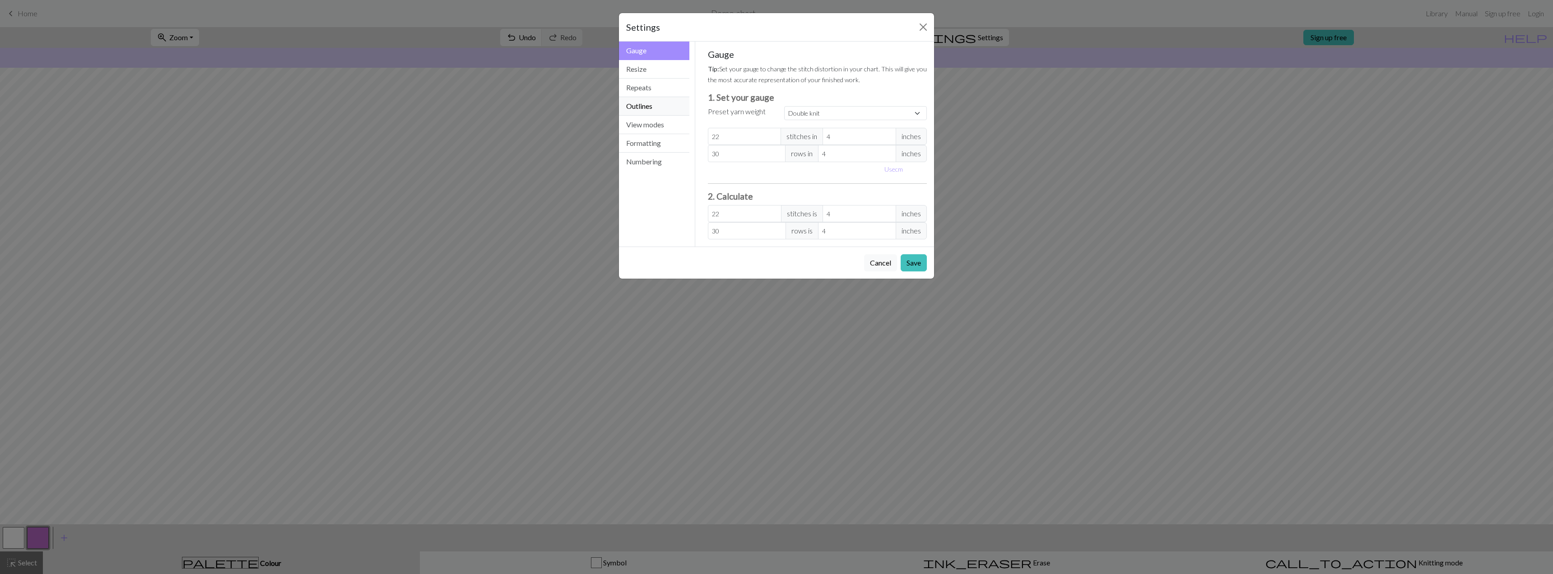
click at [659, 108] on button "Outlines" at bounding box center [654, 106] width 70 height 19
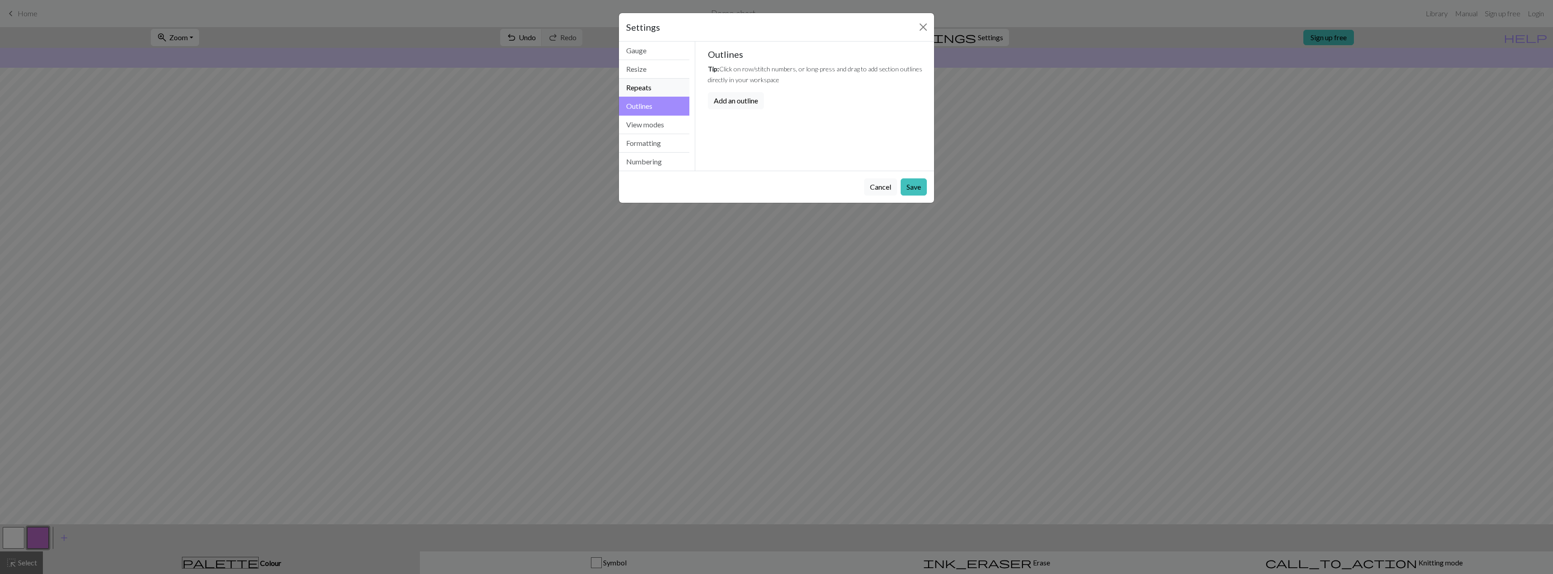
click at [657, 85] on button "Repeats" at bounding box center [654, 88] width 70 height 19
click at [656, 71] on button "Resize" at bounding box center [654, 69] width 70 height 19
drag, startPoint x: 798, startPoint y: 110, endPoint x: 736, endPoint y: 113, distance: 62.0
click at [736, 113] on div "Width 30" at bounding box center [818, 111] width 230 height 17
type input "8"
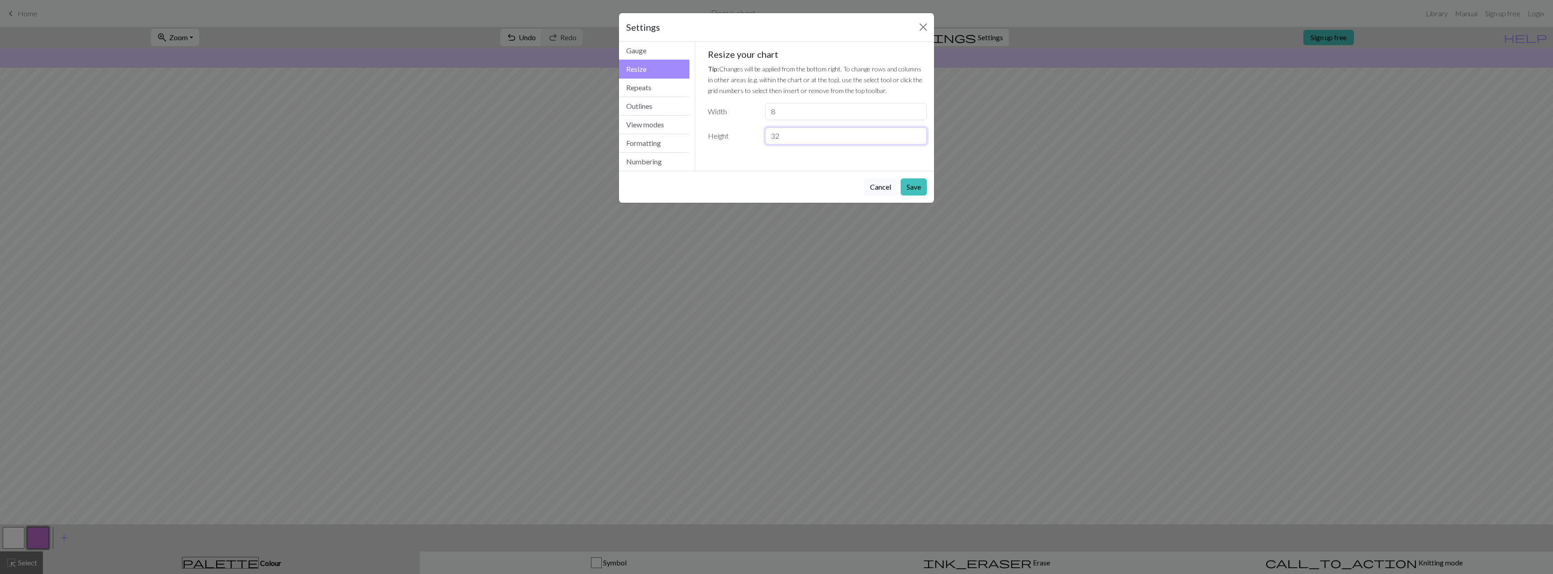
drag, startPoint x: 793, startPoint y: 139, endPoint x: 745, endPoint y: 142, distance: 47.9
click at [745, 142] on div "Height 32" at bounding box center [818, 135] width 230 height 17
type input "22"
click at [914, 180] on button "Save" at bounding box center [914, 186] width 26 height 17
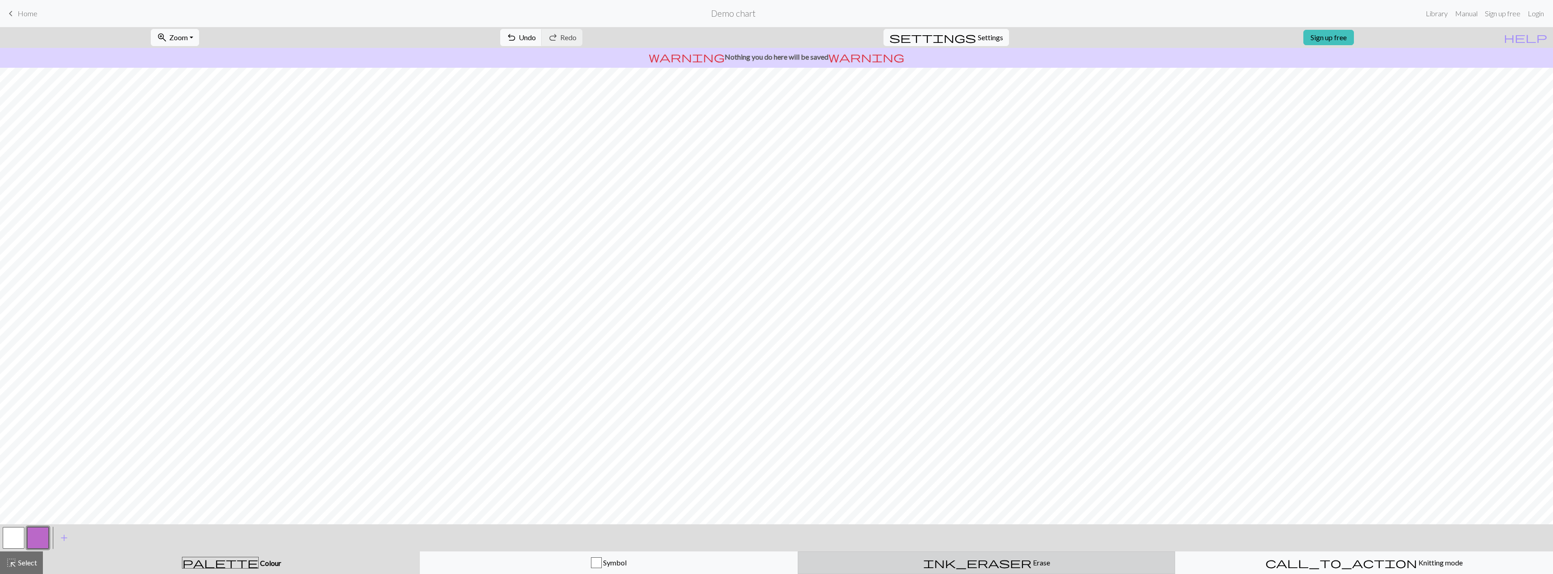
click at [923, 573] on button "ink_eraser Erase Erase" at bounding box center [987, 562] width 378 height 23
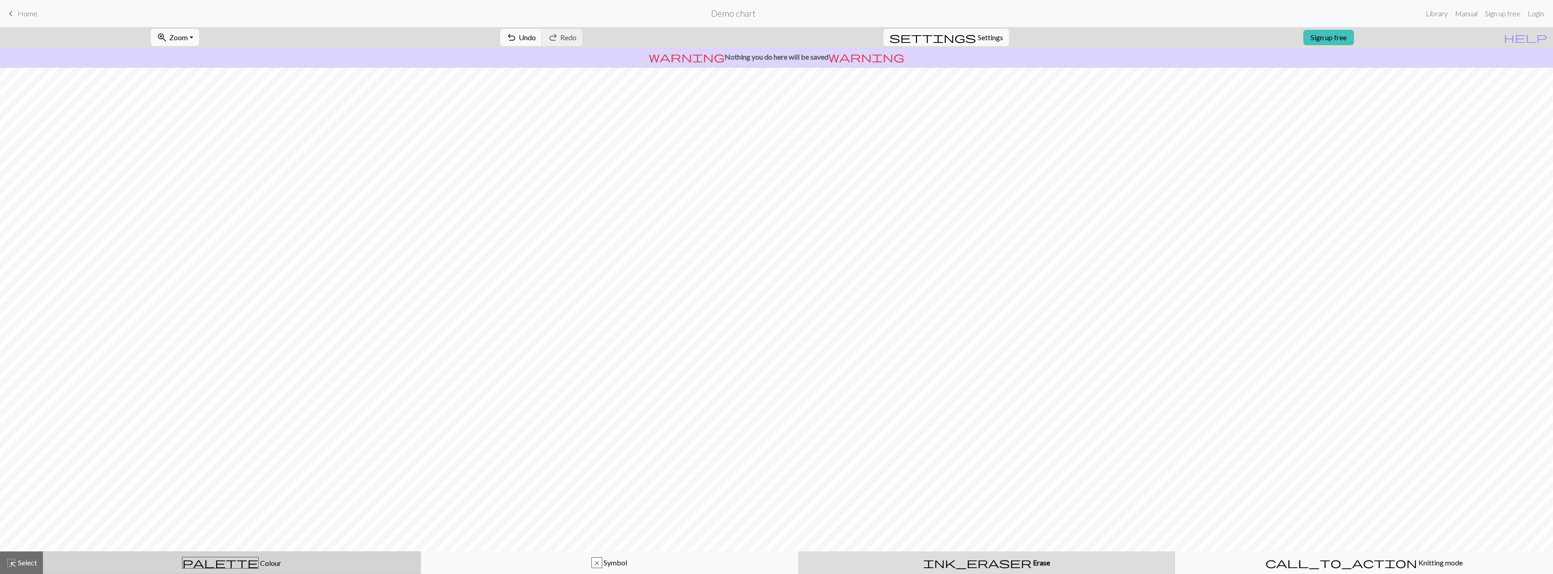
click at [212, 564] on div "palette Colour Colour" at bounding box center [232, 563] width 366 height 12
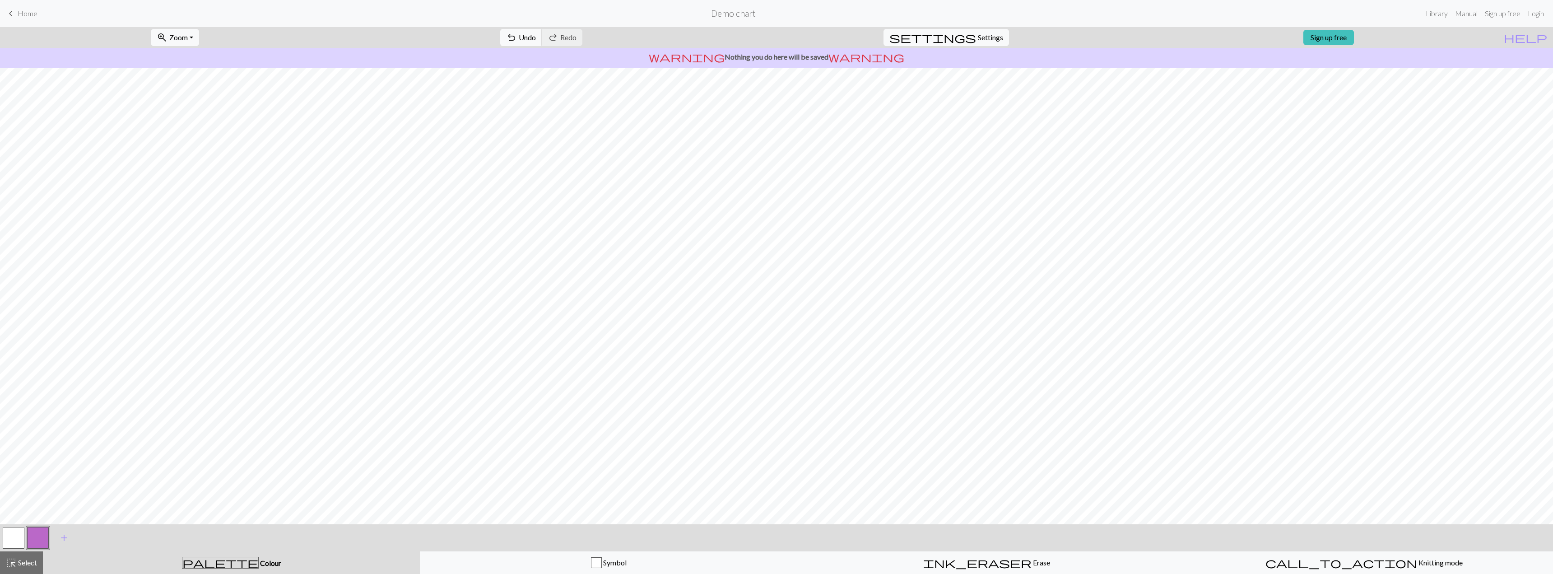
click at [15, 534] on button "button" at bounding box center [14, 538] width 22 height 22
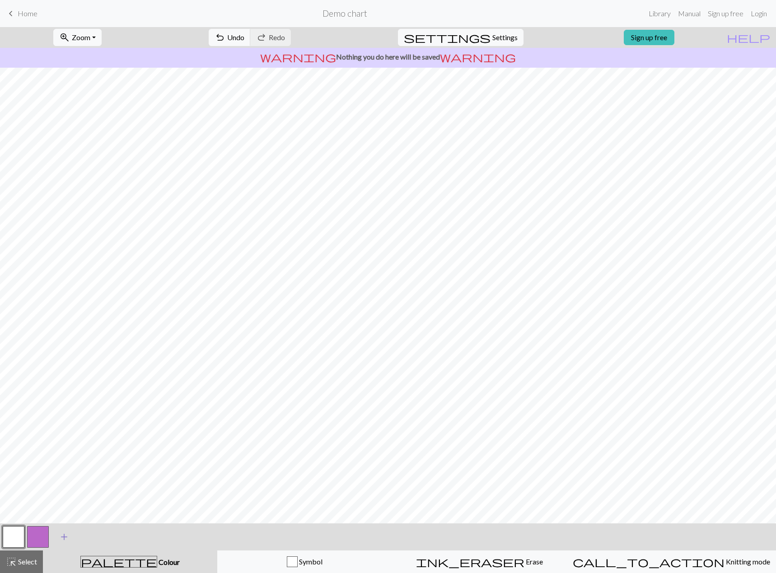
click at [63, 538] on span "add" at bounding box center [64, 537] width 11 height 13
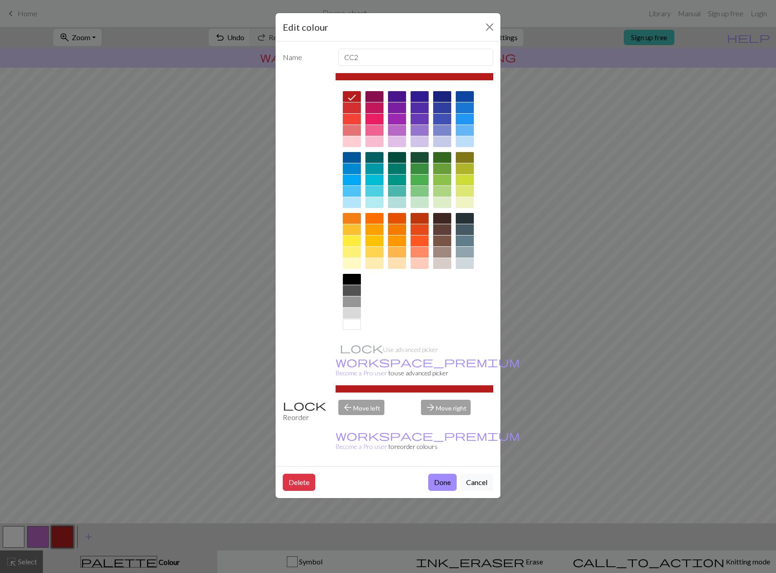
click at [444, 96] on div at bounding box center [442, 96] width 18 height 11
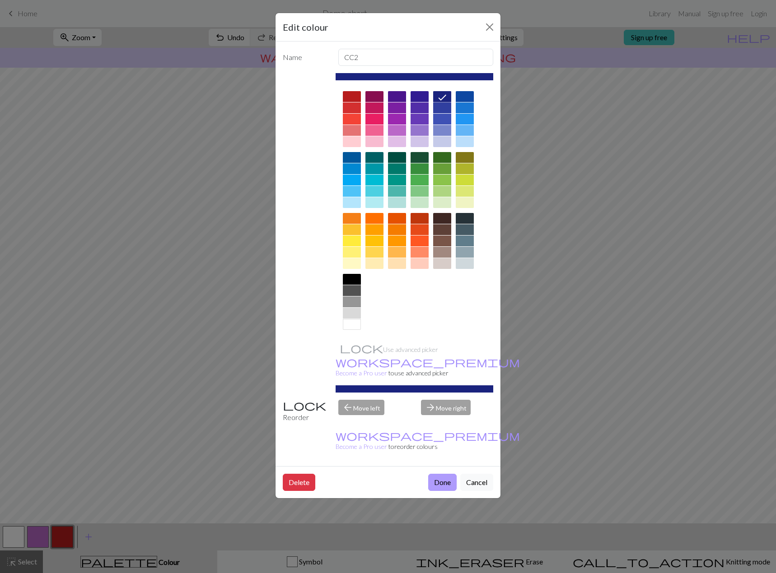
click at [437, 474] on button "Done" at bounding box center [442, 482] width 28 height 17
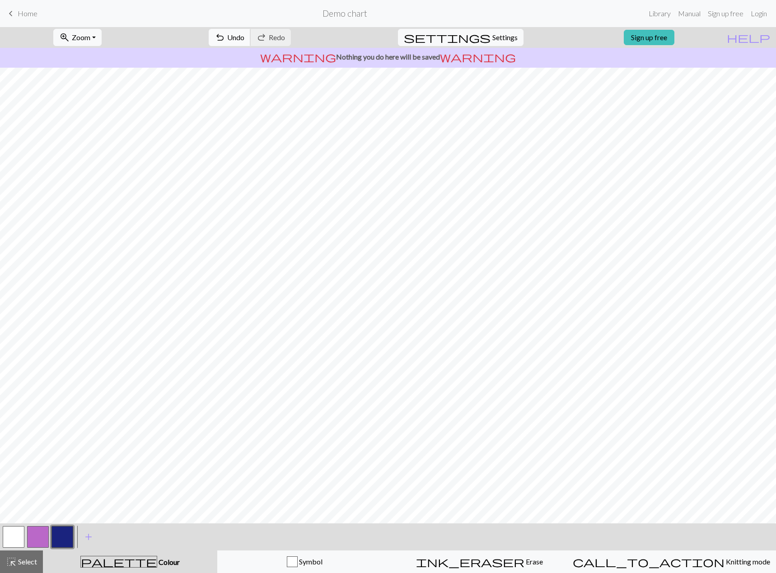
click at [244, 36] on span "Undo" at bounding box center [235, 37] width 17 height 9
click at [251, 42] on button "undo Undo Undo" at bounding box center [230, 37] width 42 height 17
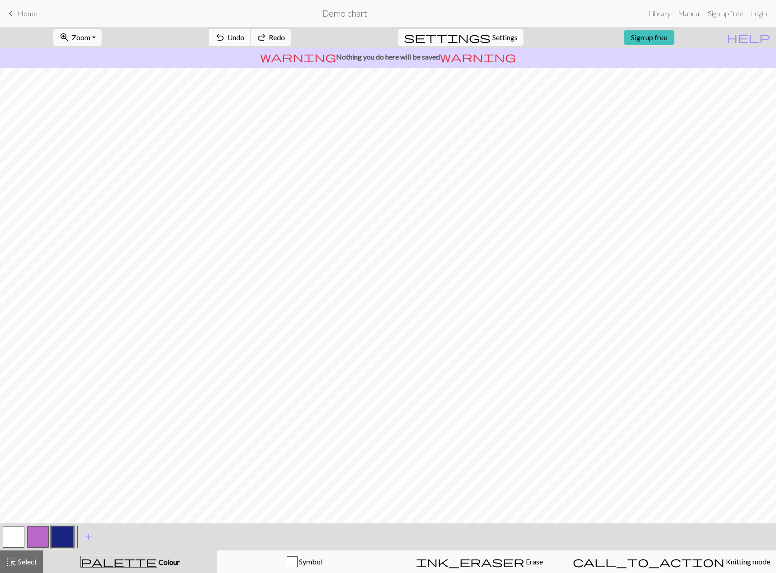
click at [251, 42] on button "undo Undo Undo" at bounding box center [230, 37] width 42 height 17
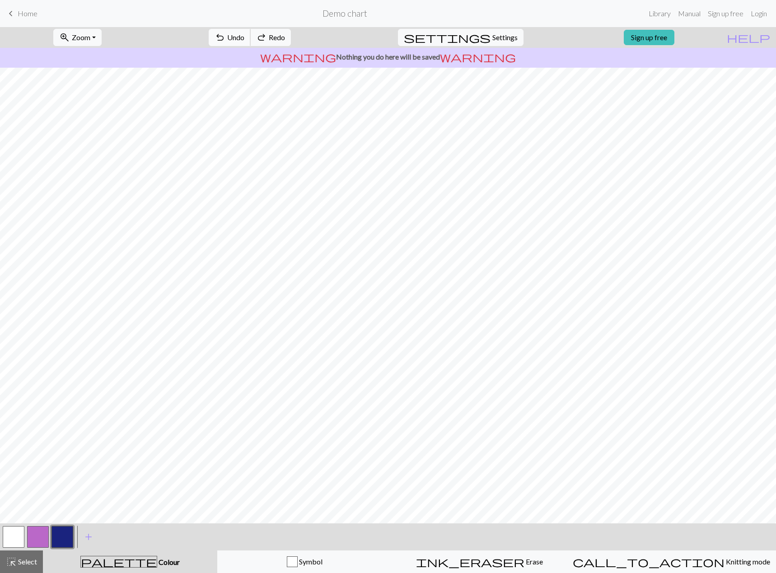
click at [251, 42] on button "undo Undo Undo" at bounding box center [230, 37] width 42 height 17
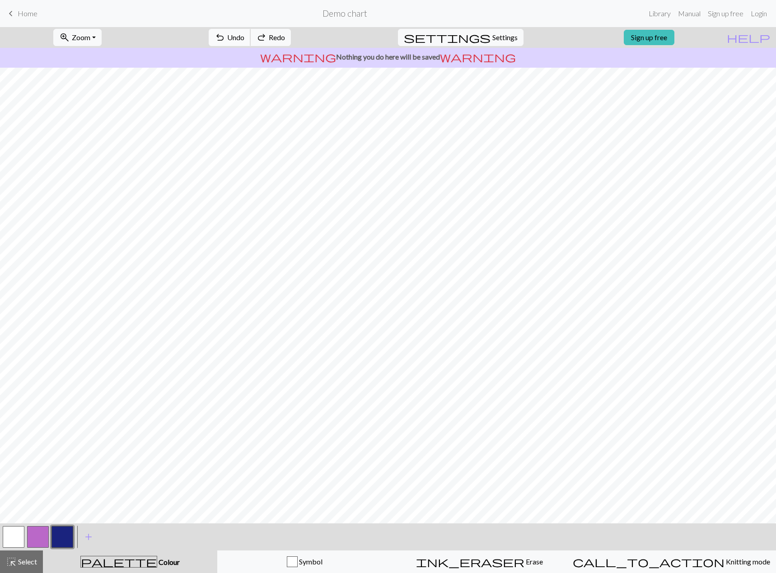
click at [251, 42] on button "undo Undo Undo" at bounding box center [230, 37] width 42 height 17
click at [93, 537] on span "add" at bounding box center [88, 537] width 11 height 13
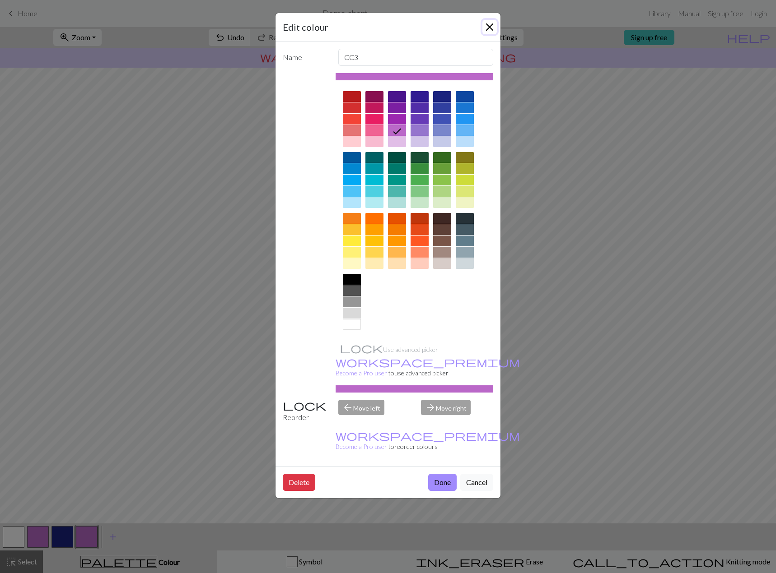
click at [492, 28] on button "Close" at bounding box center [489, 27] width 14 height 14
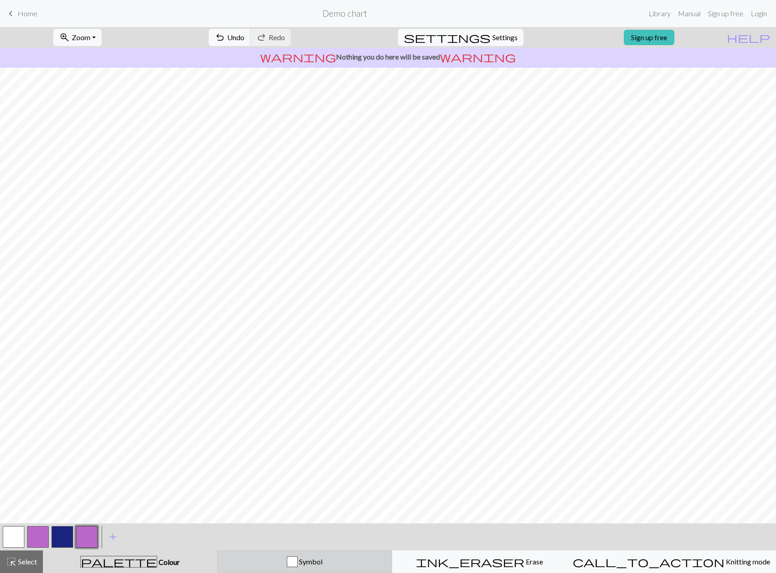
click at [322, 560] on span "Symbol" at bounding box center [310, 562] width 25 height 9
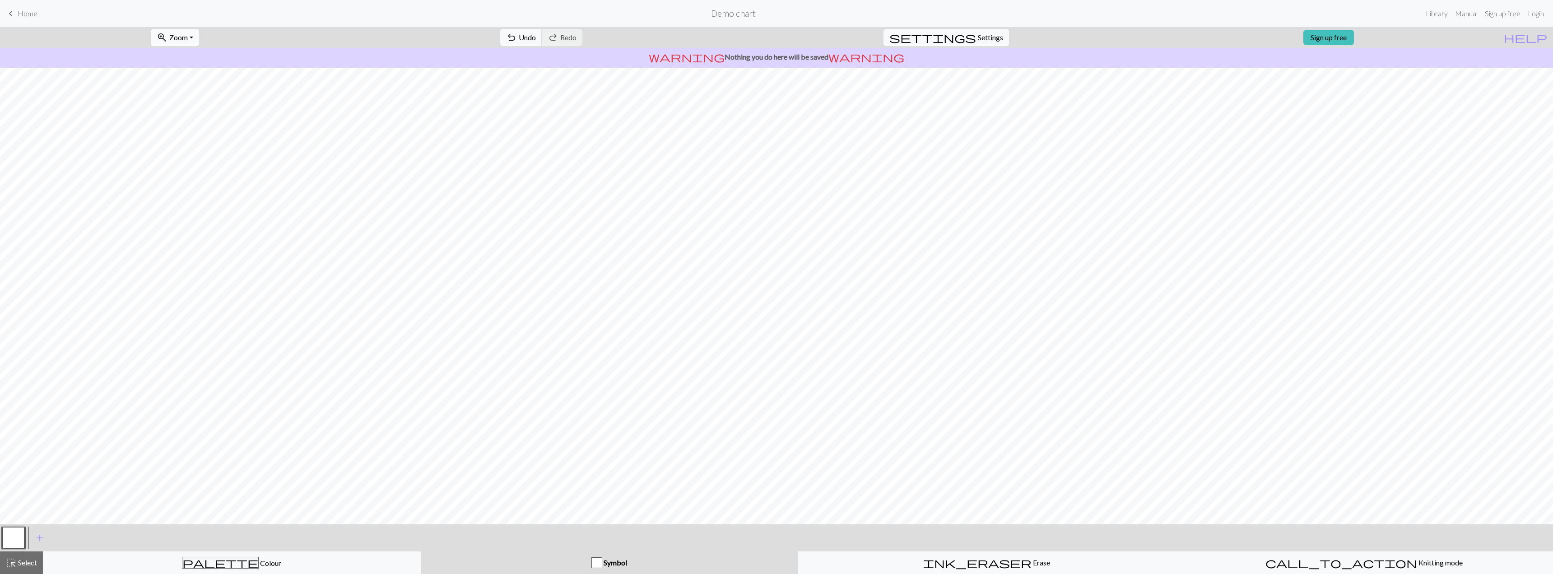
click at [184, 35] on span "Zoom" at bounding box center [178, 37] width 19 height 9
click at [598, 562] on div "button" at bounding box center [597, 562] width 11 height 11
click at [625, 565] on span "Symbol" at bounding box center [614, 562] width 25 height 9
click at [825, 559] on div "ink_eraser Erase Erase" at bounding box center [987, 562] width 366 height 11
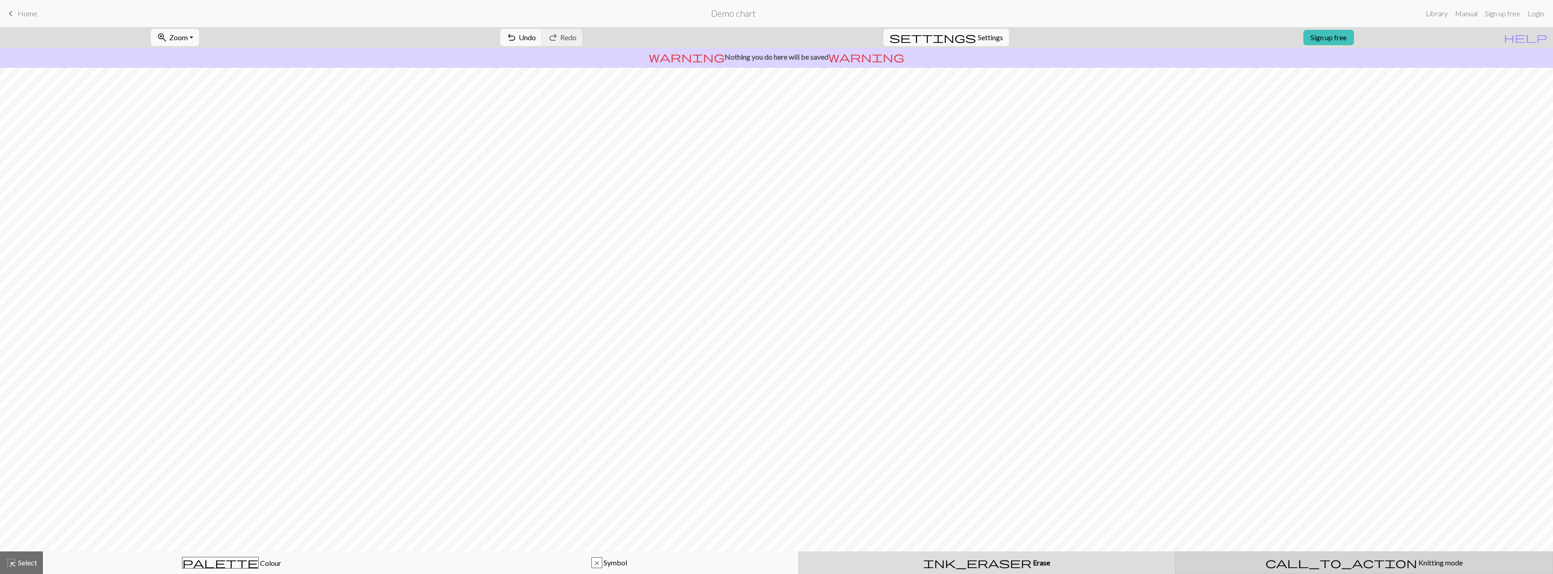
click at [1337, 563] on span "call_to_action" at bounding box center [1342, 562] width 152 height 13
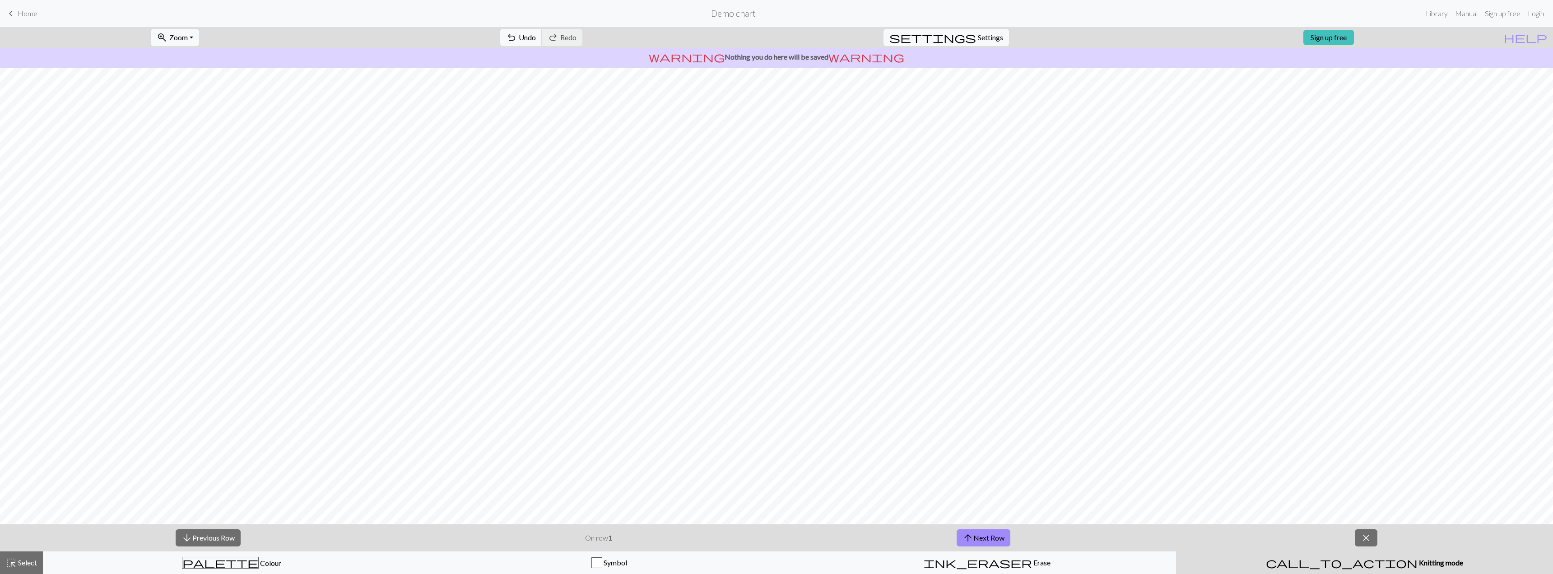
click at [1337, 563] on span "call_to_action" at bounding box center [1342, 562] width 152 height 13
click at [1362, 539] on span "close" at bounding box center [1366, 537] width 11 height 13
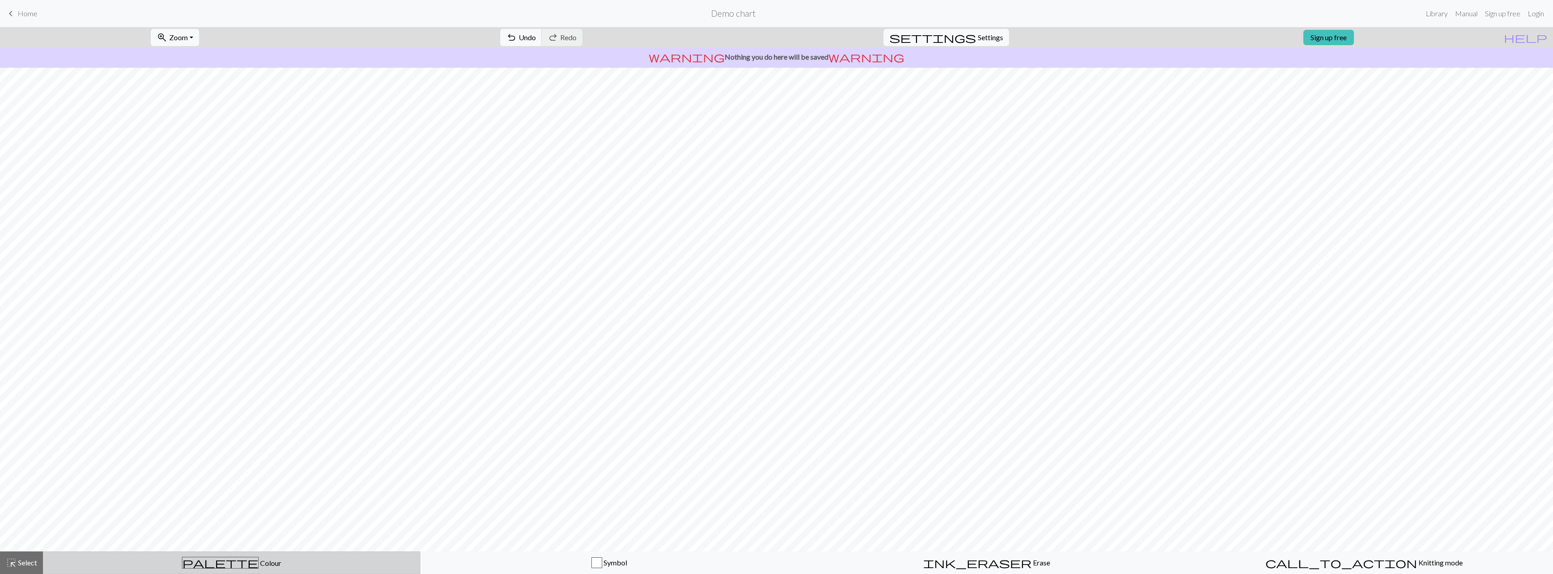
click at [312, 569] on button "palette Colour Colour" at bounding box center [232, 562] width 378 height 23
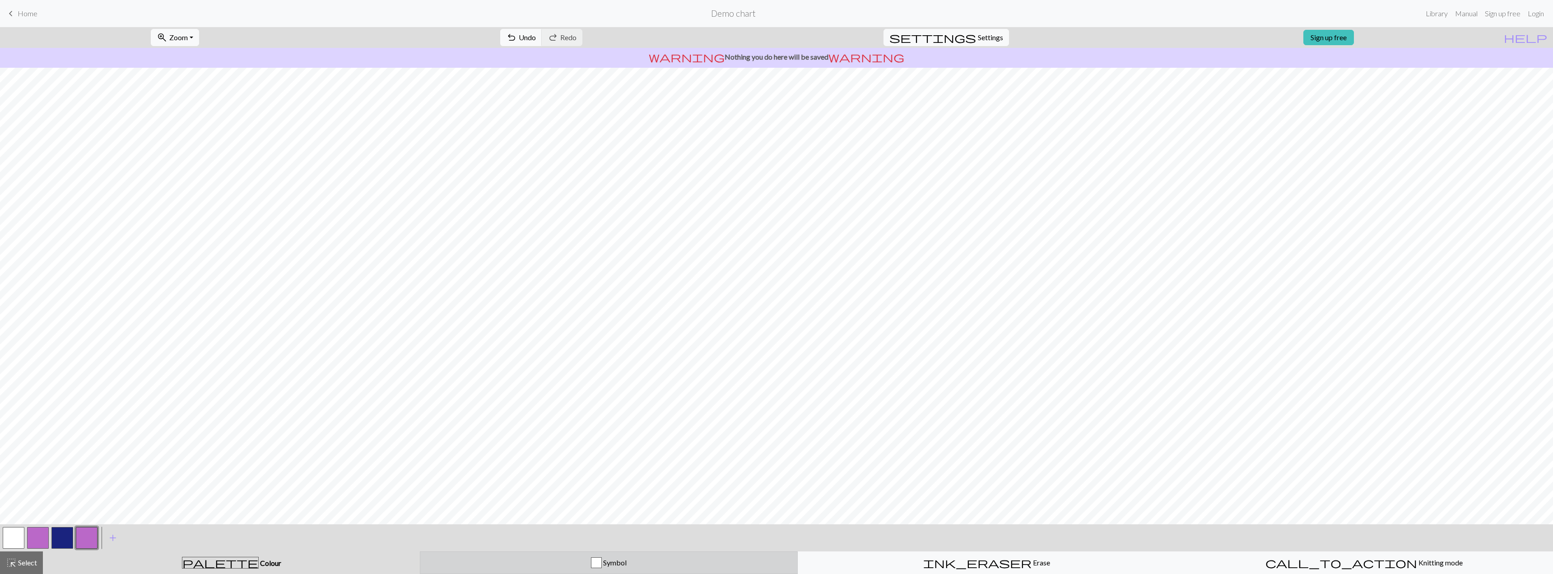
click at [451, 564] on div "Symbol" at bounding box center [609, 562] width 366 height 11
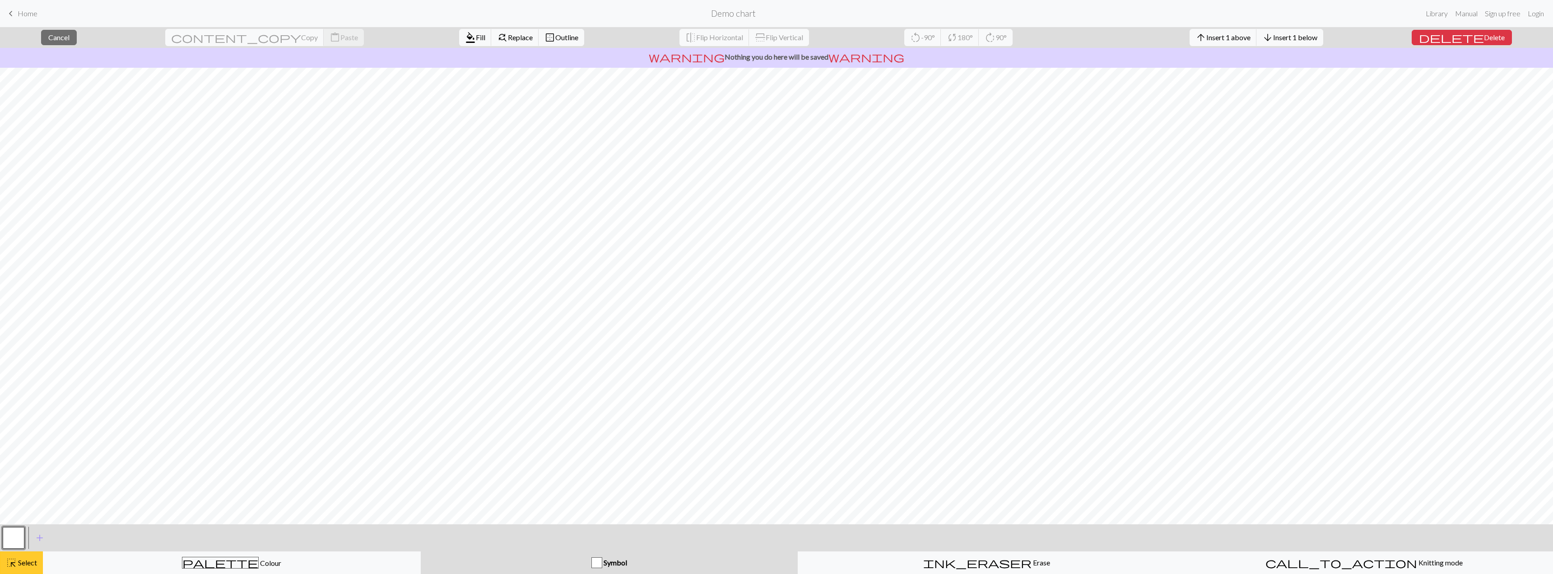
click at [19, 563] on span "Select" at bounding box center [27, 562] width 20 height 9
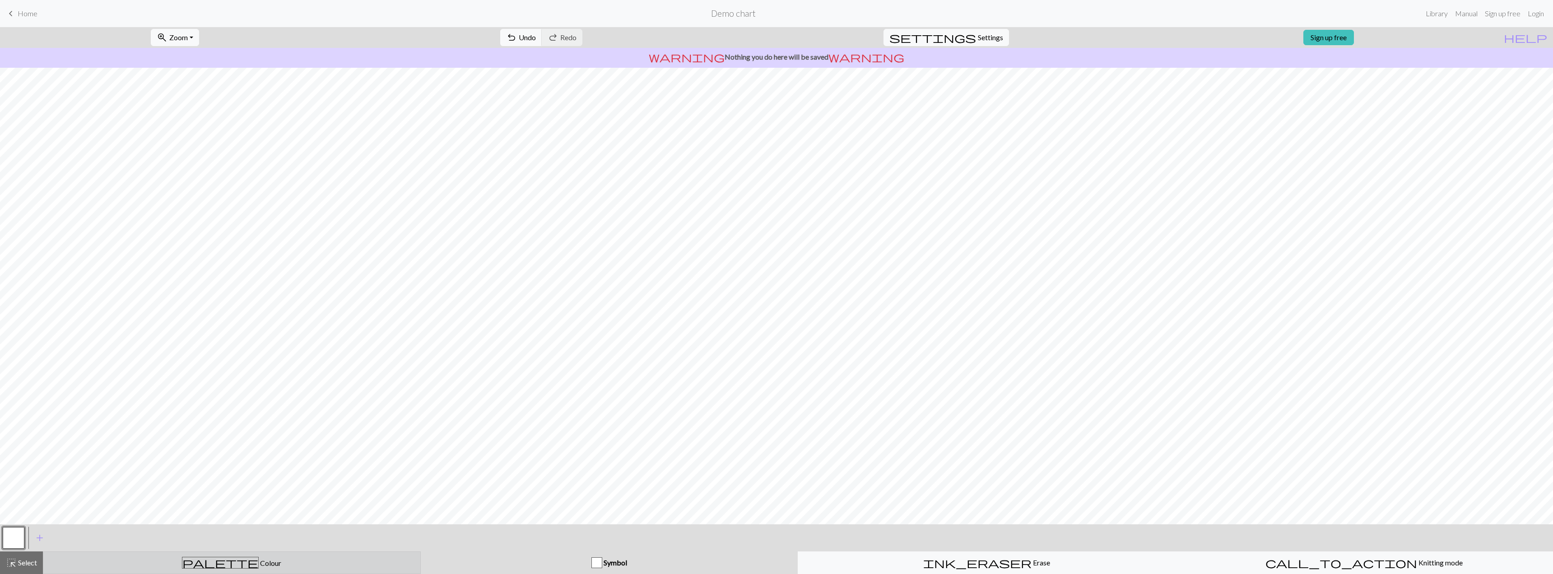
click at [214, 565] on icon "palette" at bounding box center [220, 563] width 77 height 12
